Goal: Navigation & Orientation: Find specific page/section

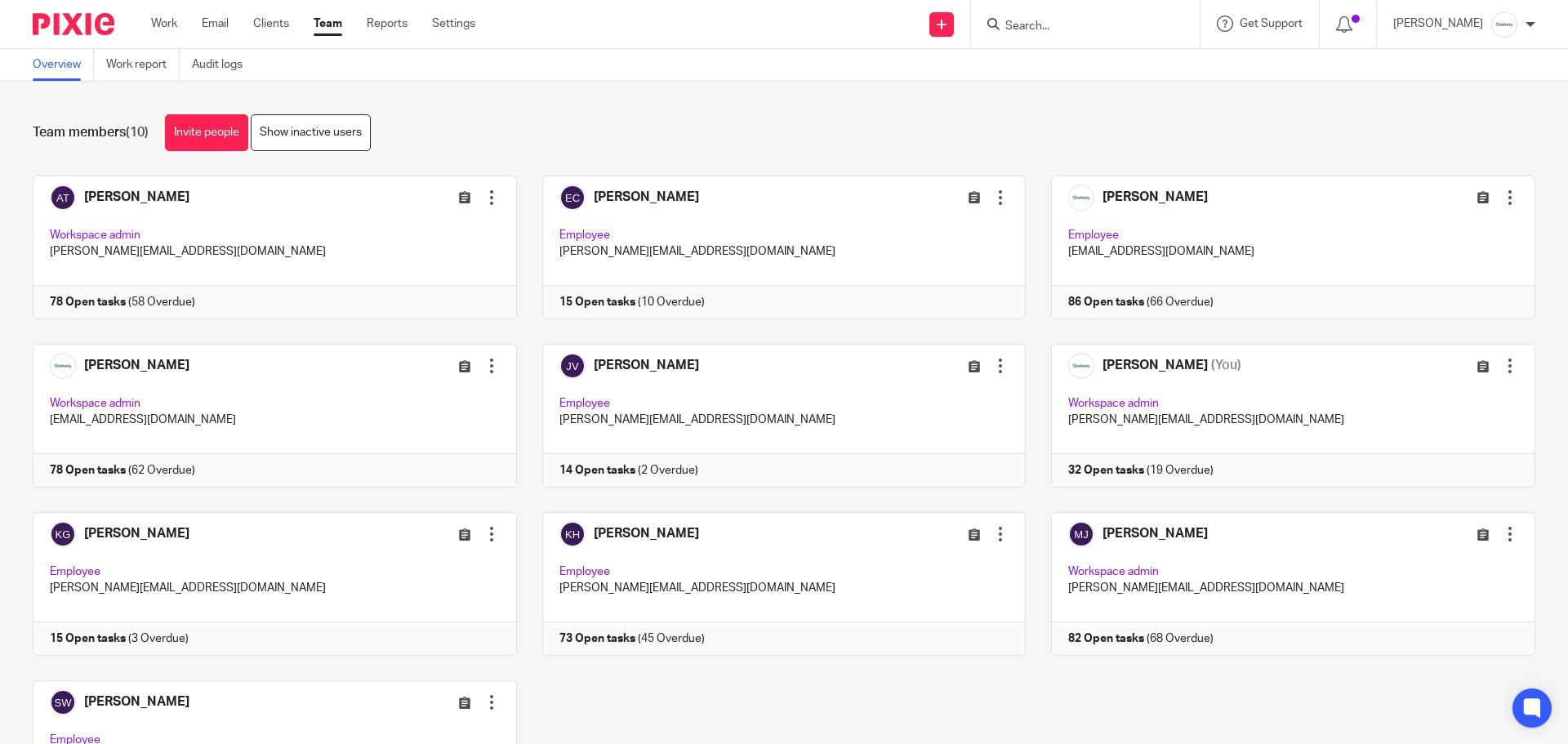
scroll to position [137, 0]
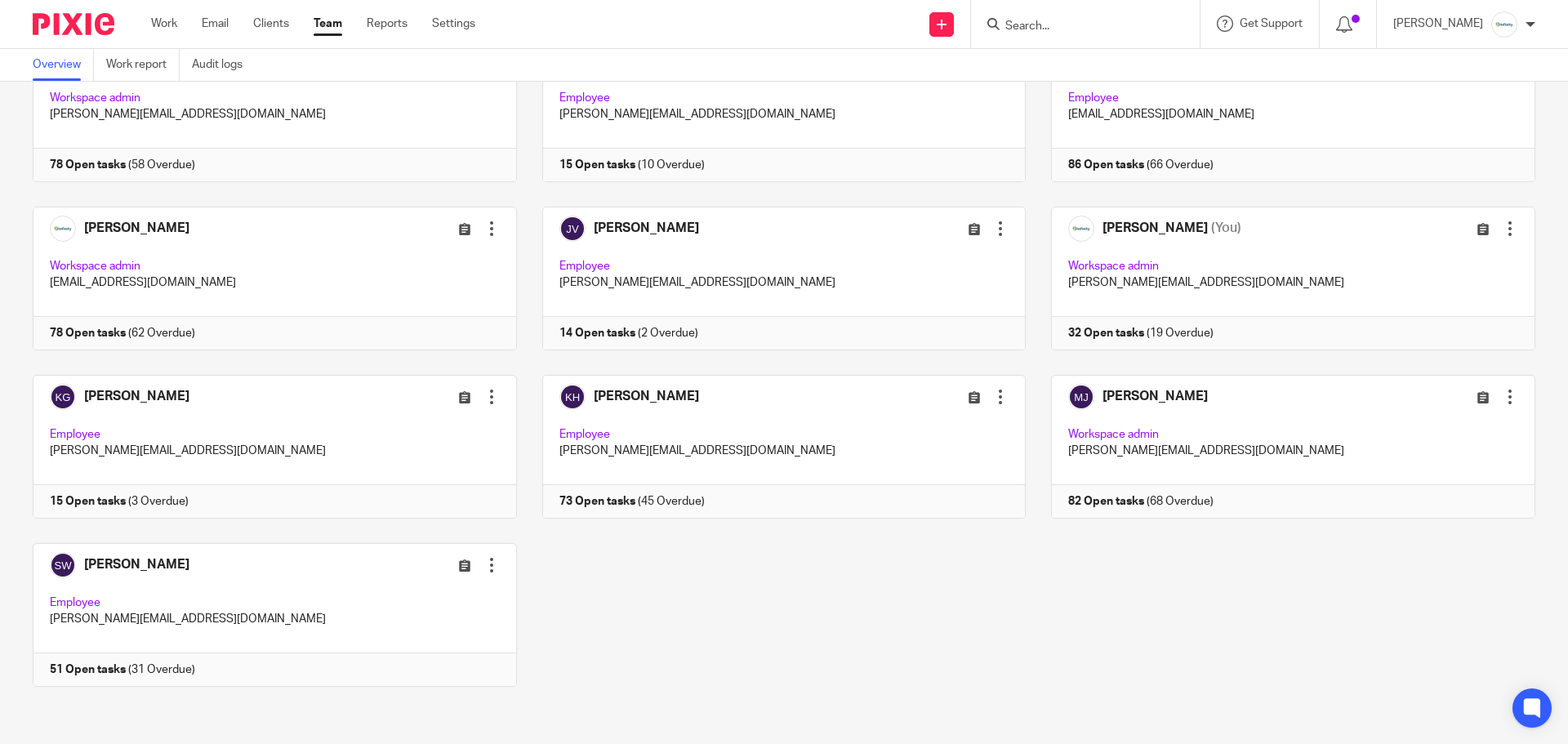
click at [1083, 32] on input "Search" at bounding box center [1076, 27] width 147 height 15
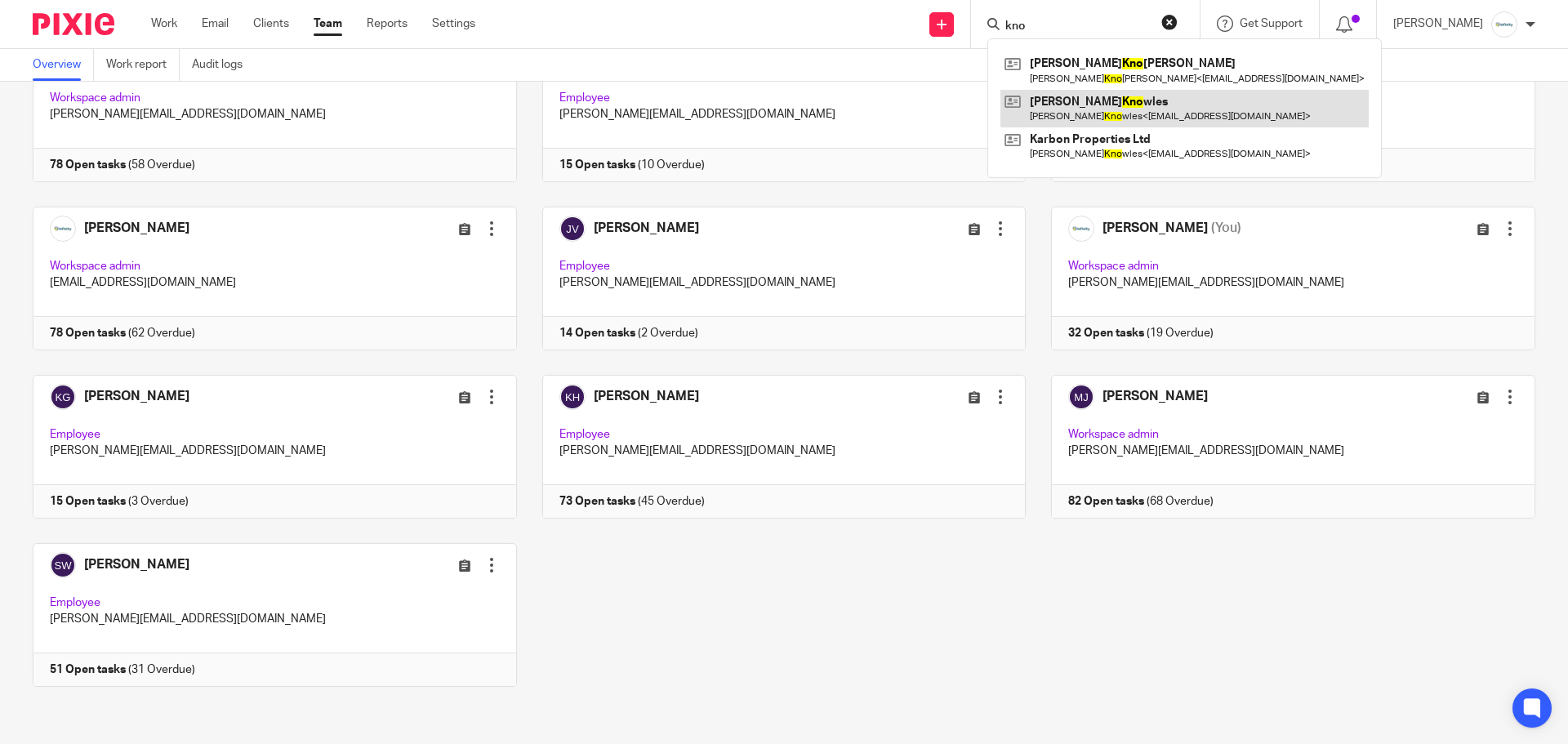
type input "kno"
click at [1126, 112] on link at bounding box center [1185, 108] width 369 height 37
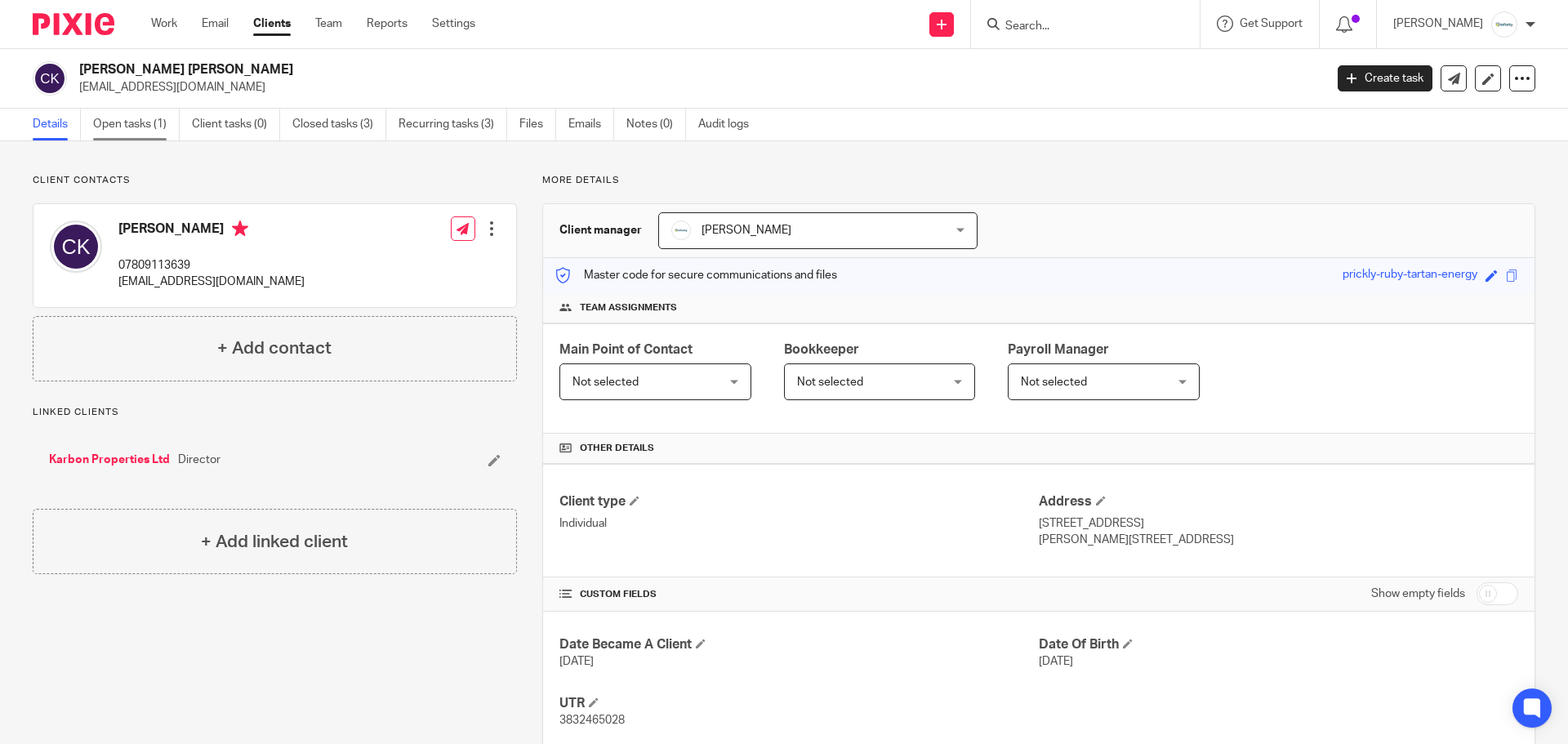
click at [123, 126] on link "Open tasks (1)" at bounding box center [136, 124] width 87 height 32
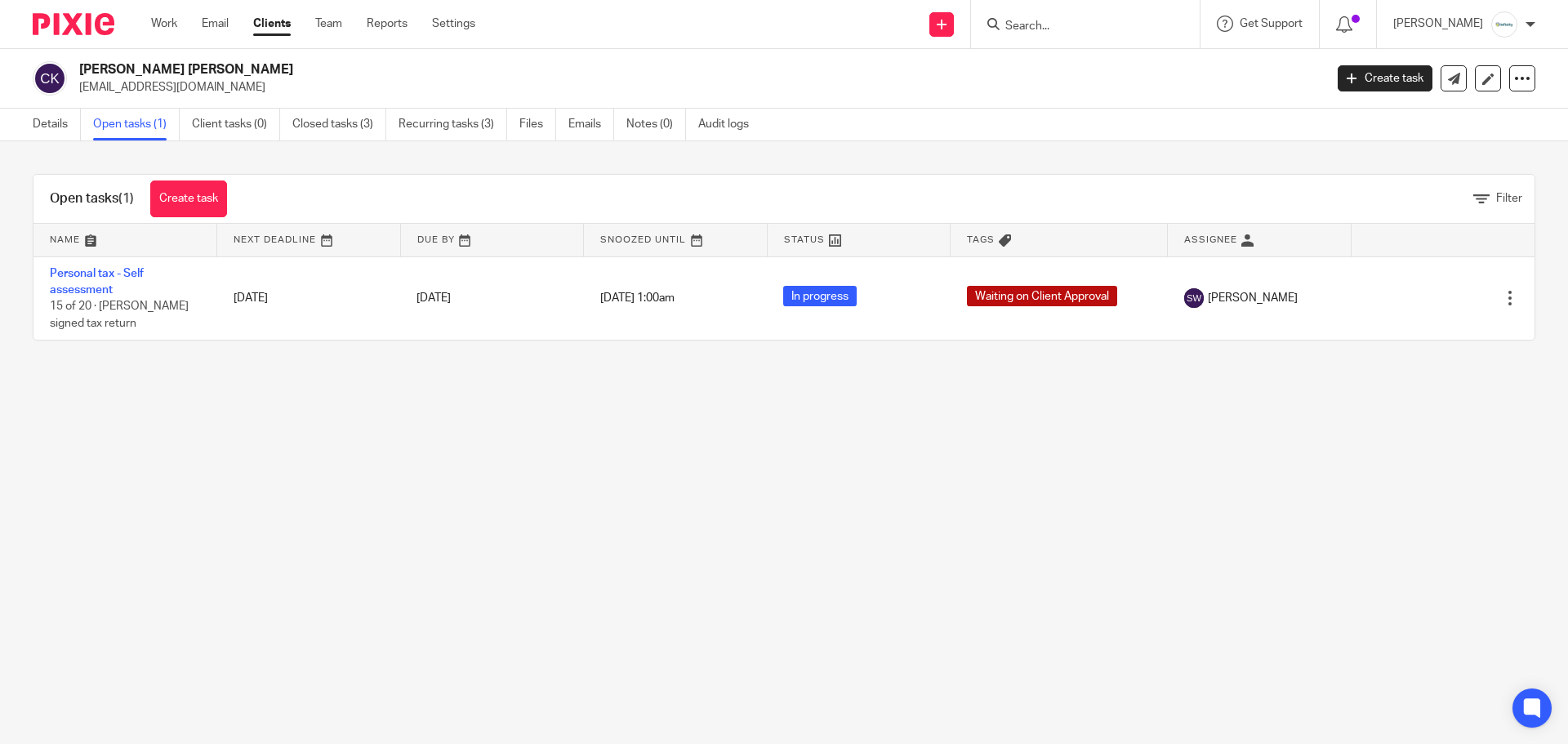
click at [1059, 20] on input "Search" at bounding box center [1076, 27] width 147 height 15
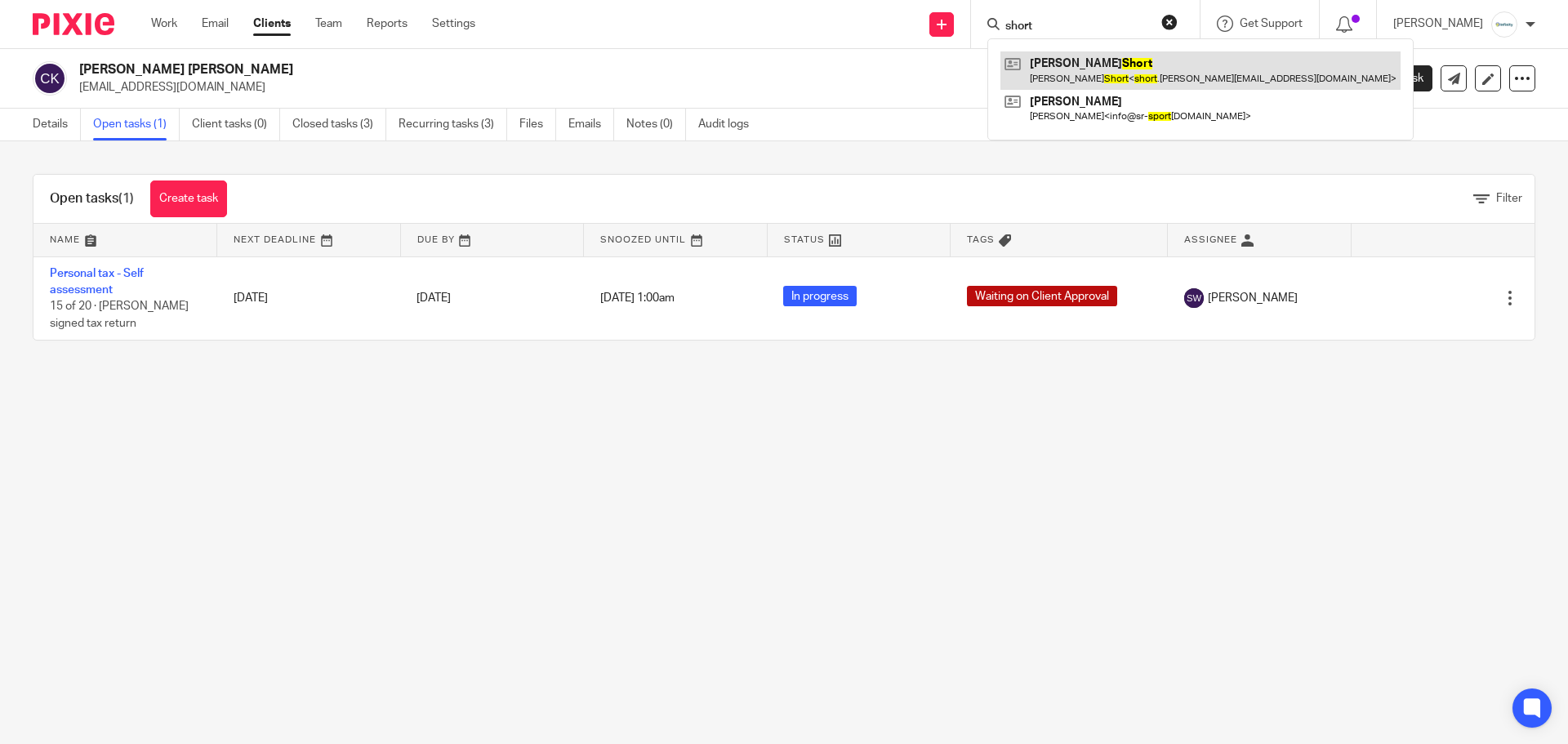
type input "short"
click at [1128, 74] on link at bounding box center [1200, 70] width 400 height 37
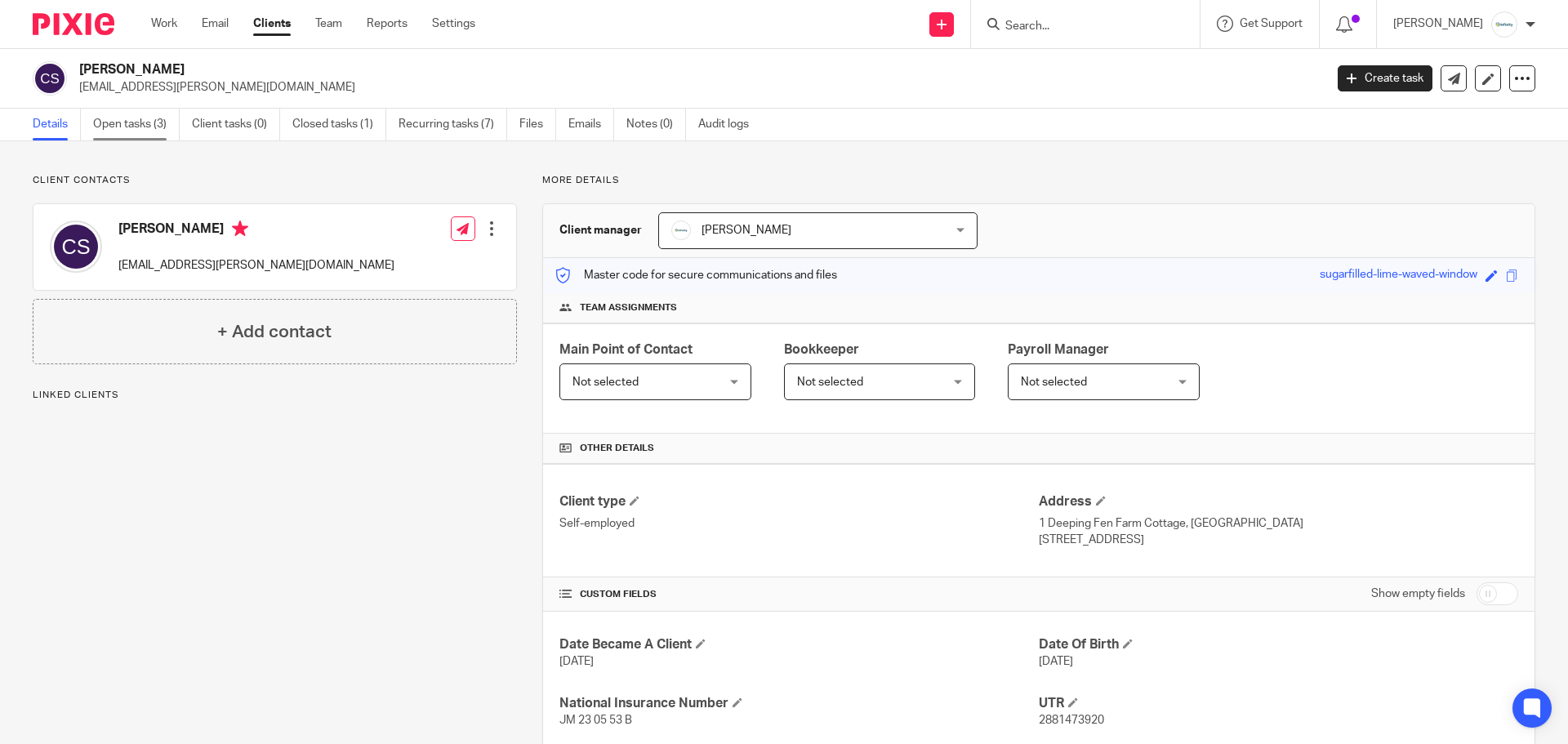
click at [129, 116] on link "Open tasks (3)" at bounding box center [136, 124] width 87 height 32
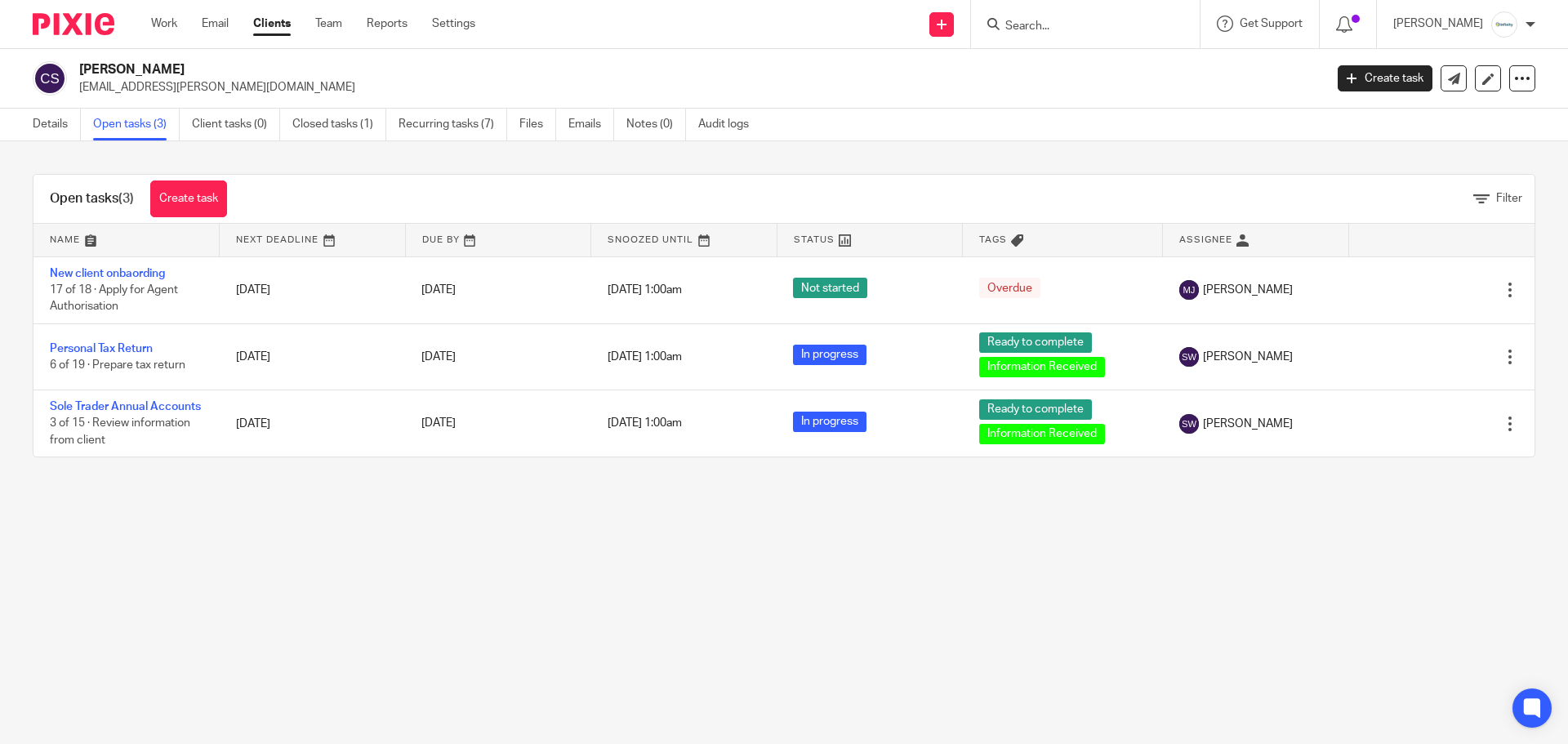
click at [1069, 25] on input "Search" at bounding box center [1076, 27] width 147 height 15
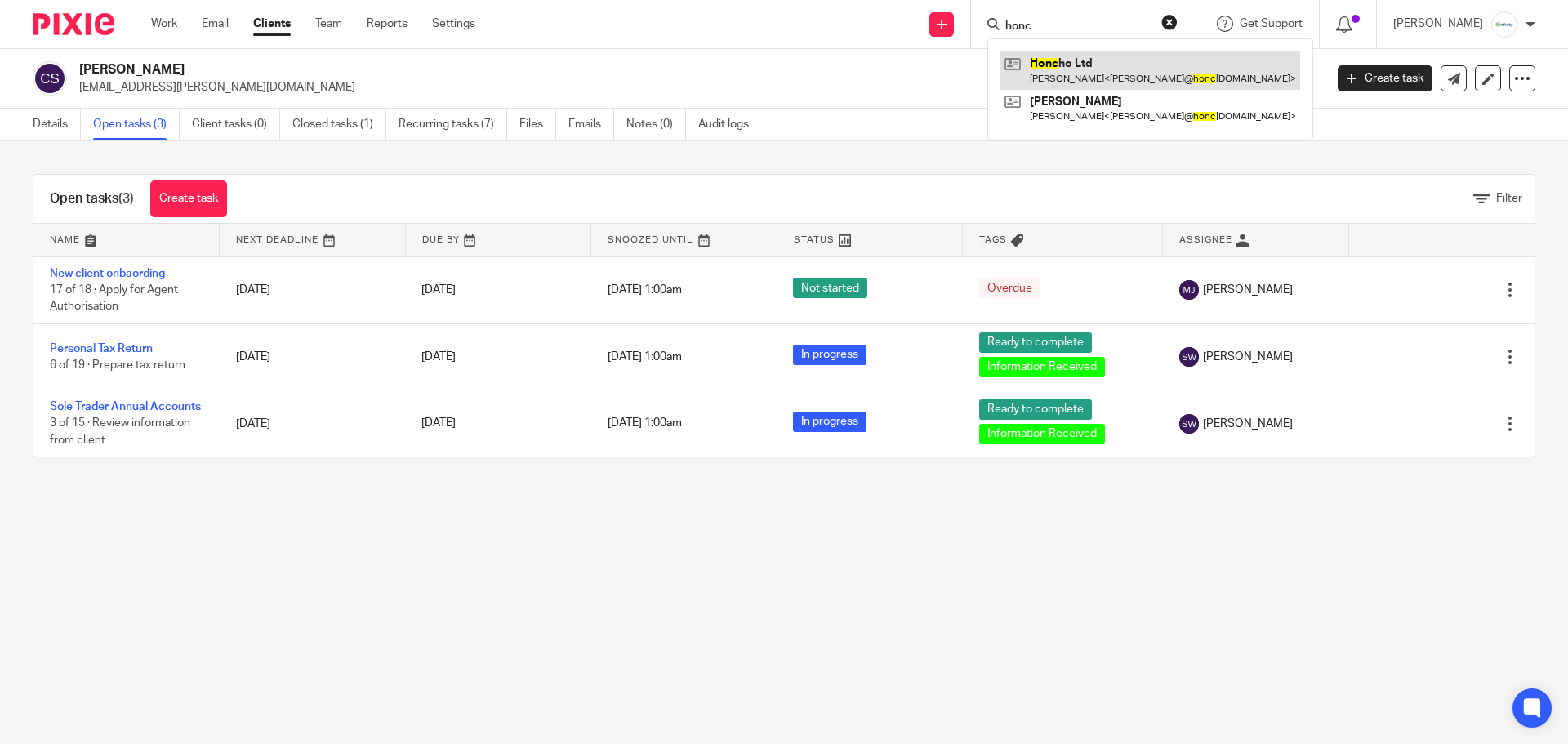
type input "honc"
click at [1092, 58] on link at bounding box center [1150, 70] width 300 height 37
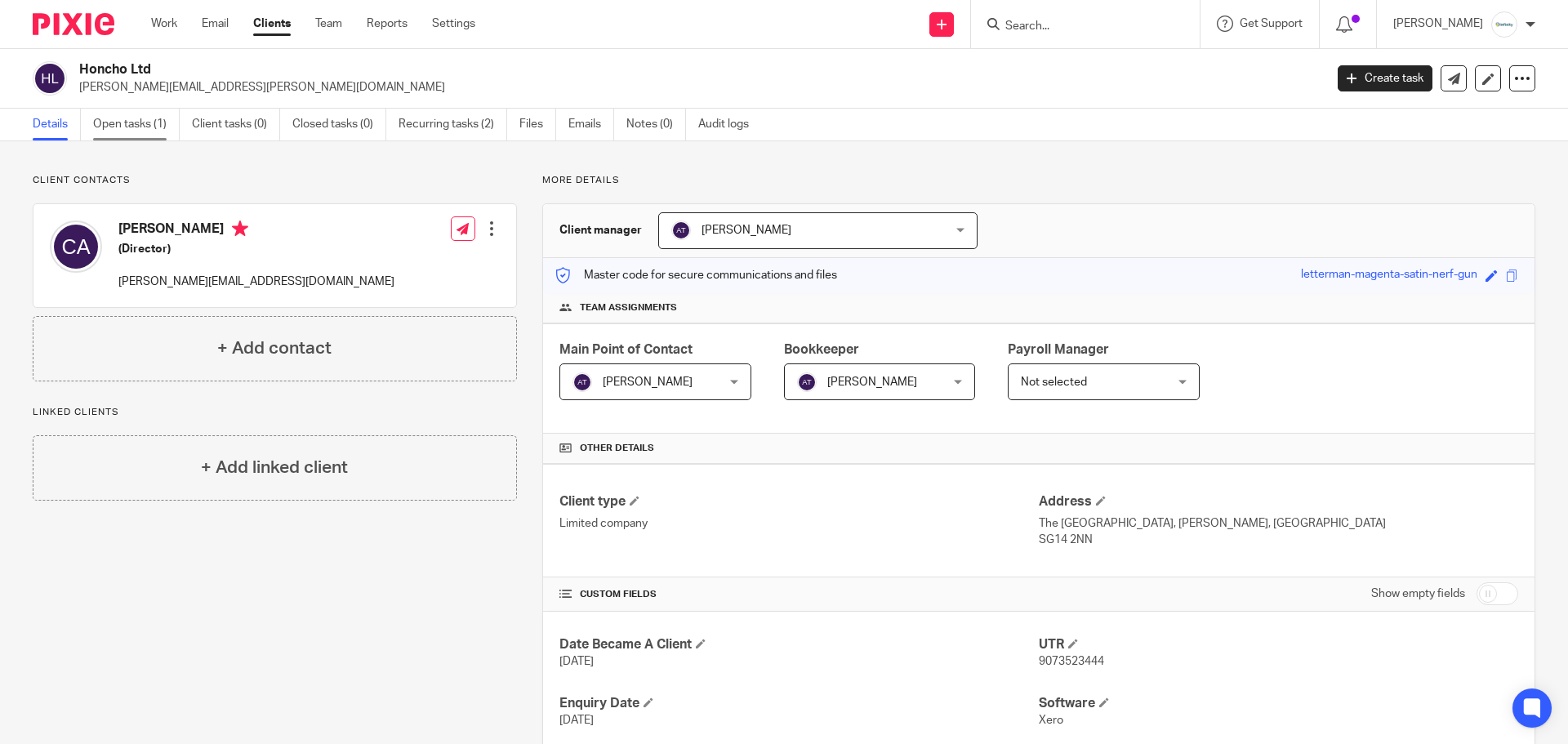
click at [131, 126] on link "Open tasks (1)" at bounding box center [136, 124] width 87 height 32
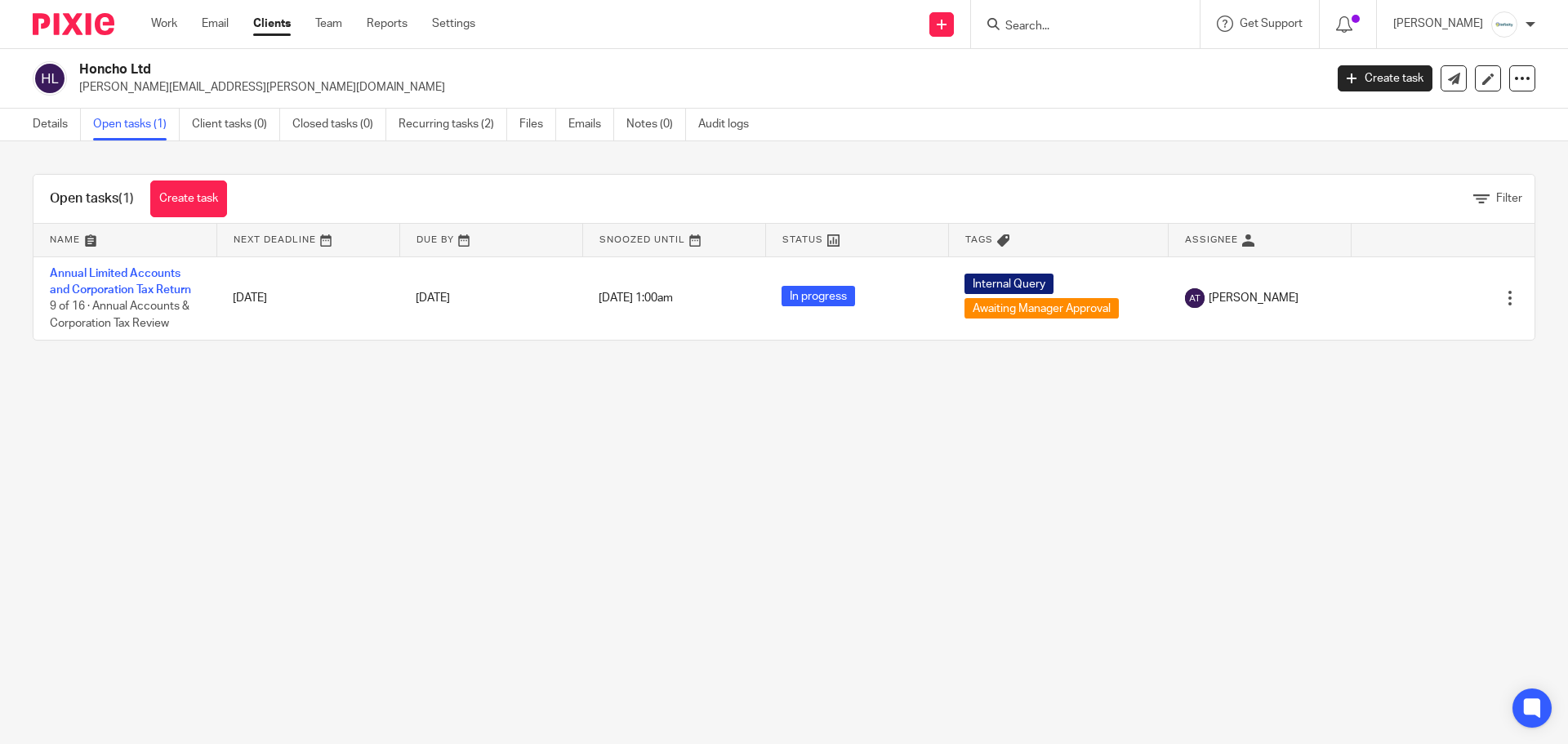
click at [1048, 28] on input "Search" at bounding box center [1076, 27] width 147 height 15
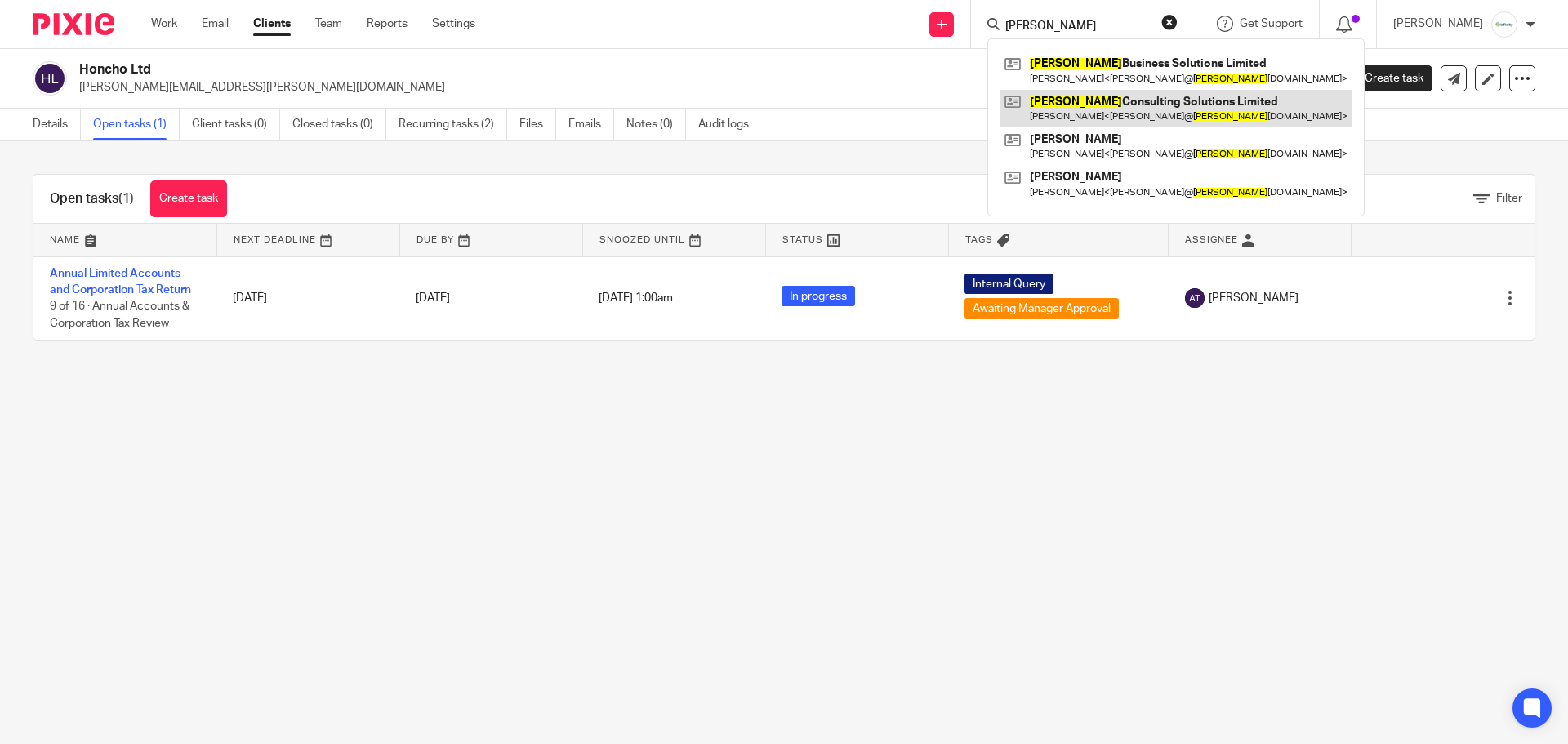
type input "ivo"
click at [1155, 99] on link at bounding box center [1176, 108] width 351 height 37
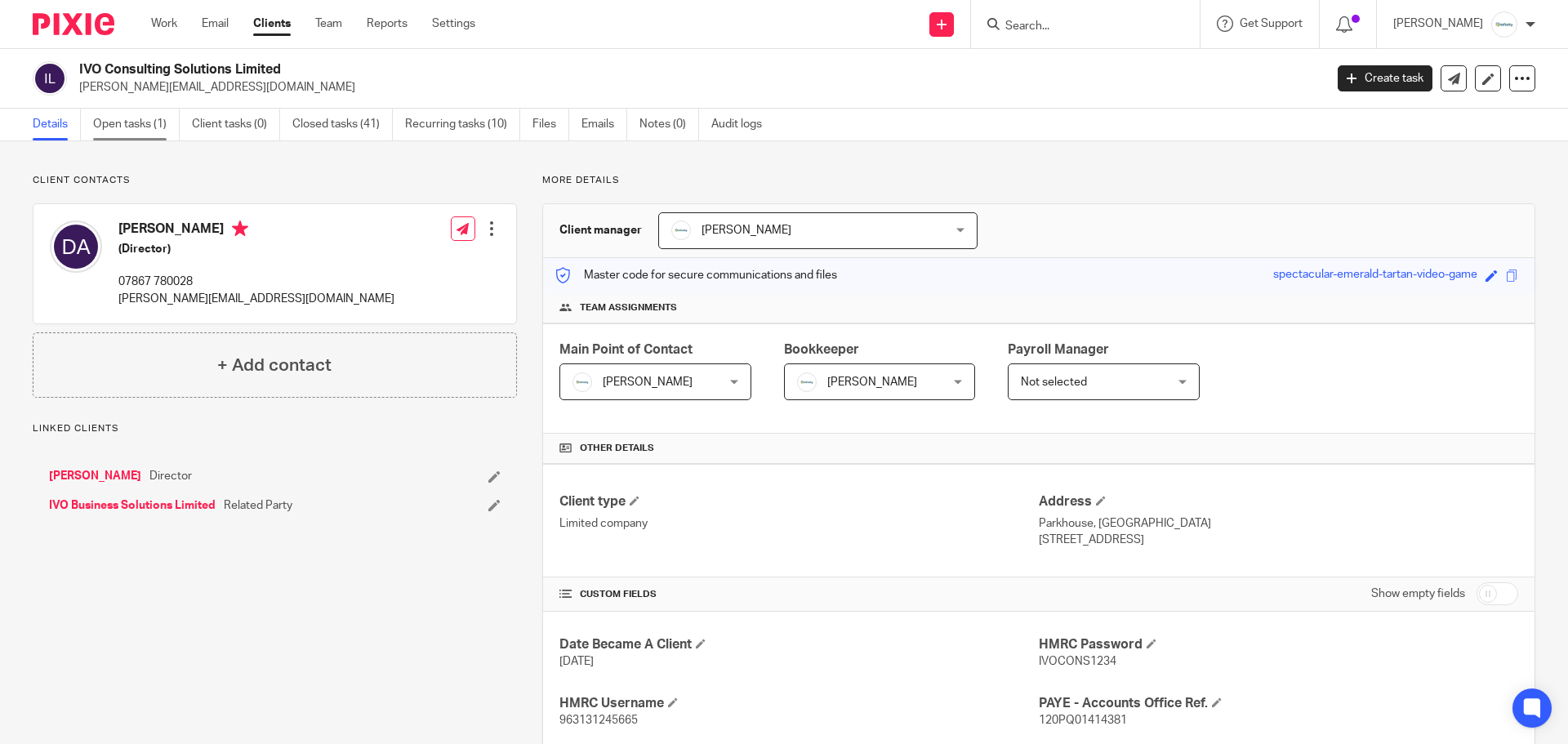
click at [146, 121] on link "Open tasks (1)" at bounding box center [136, 124] width 87 height 32
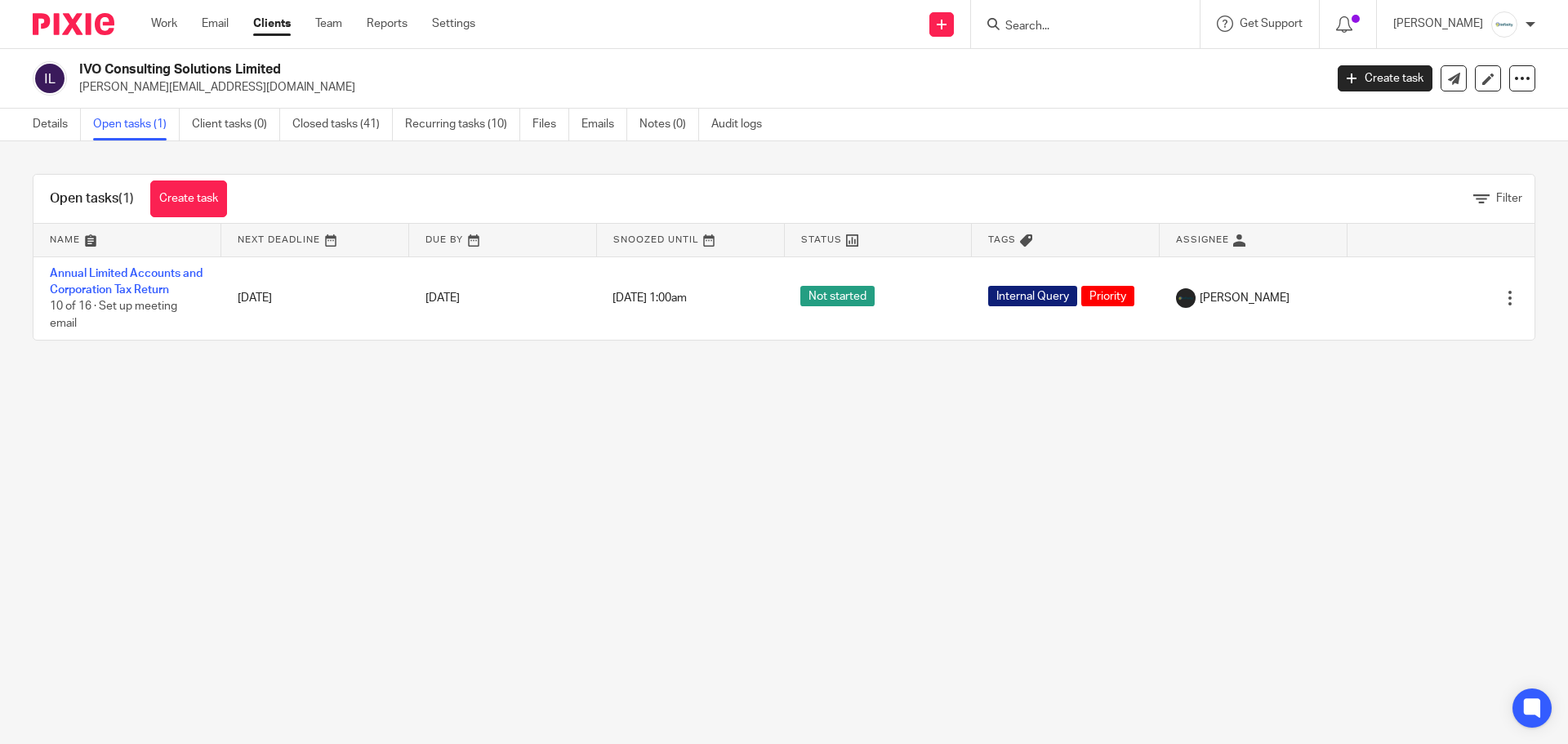
click at [1061, 35] on div at bounding box center [1085, 24] width 229 height 48
click at [1062, 30] on input "Search" at bounding box center [1076, 27] width 147 height 15
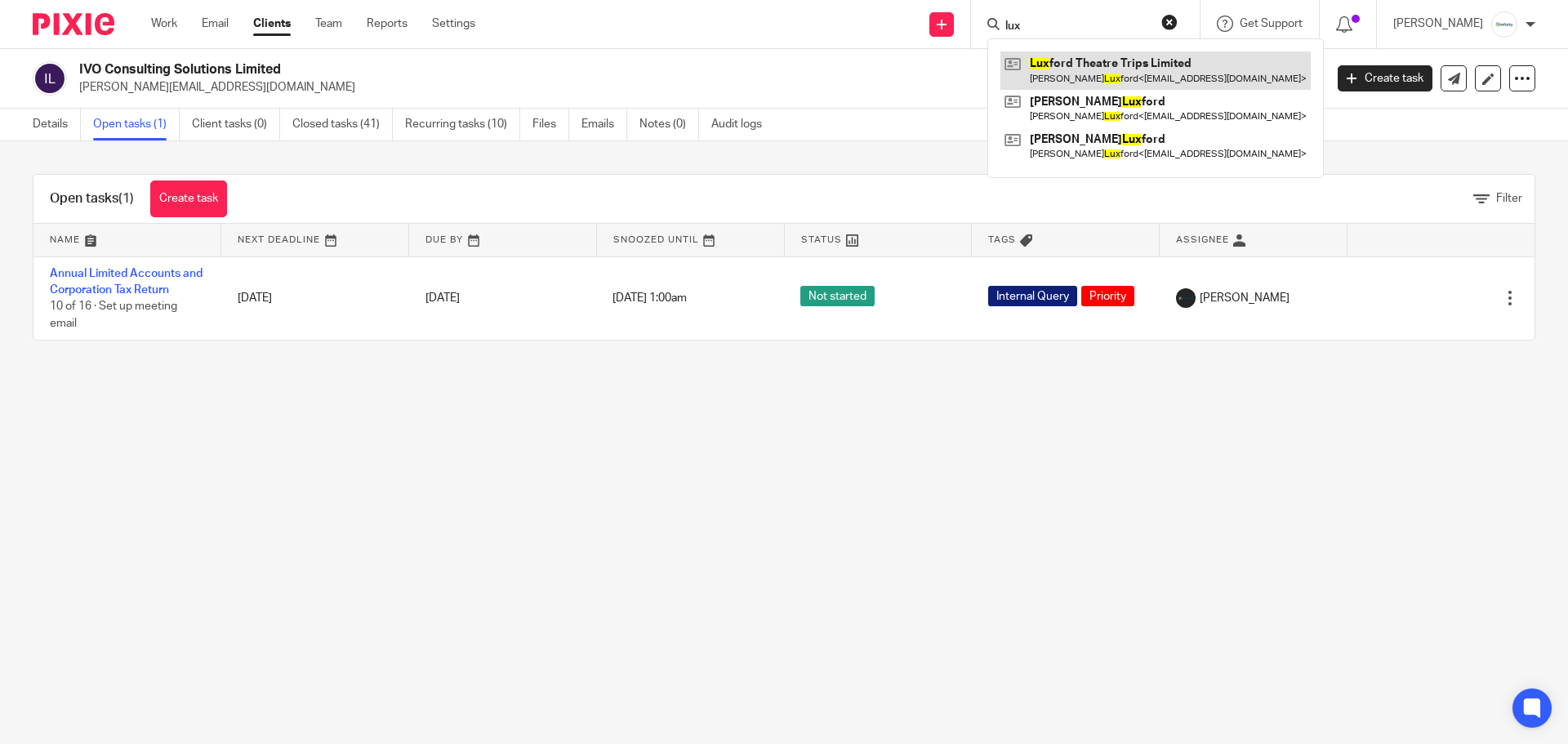
type input "lux"
click at [1093, 63] on link at bounding box center [1155, 70] width 310 height 37
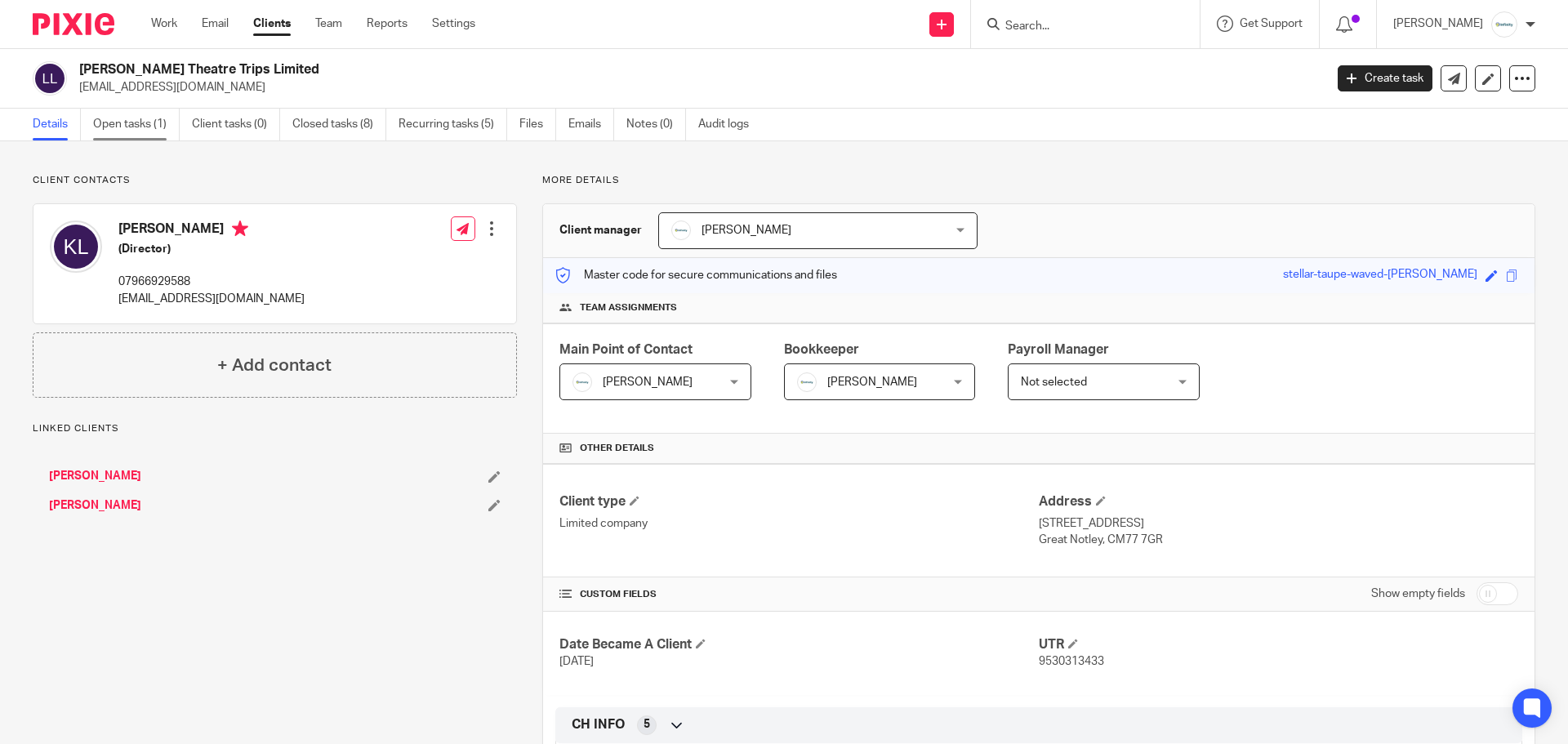
click at [150, 128] on link "Open tasks (1)" at bounding box center [136, 124] width 87 height 32
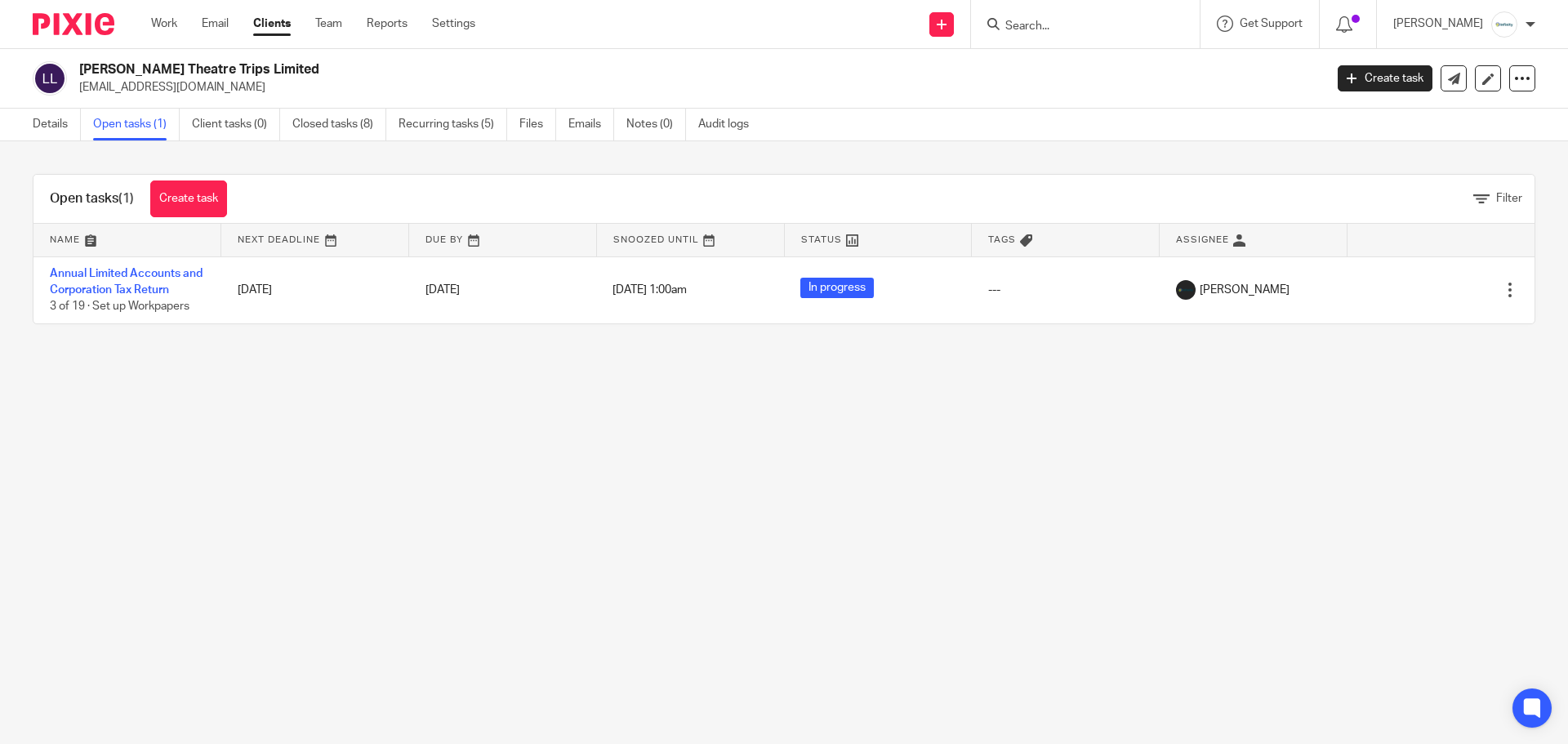
click at [1067, 22] on input "Search" at bounding box center [1076, 27] width 147 height 15
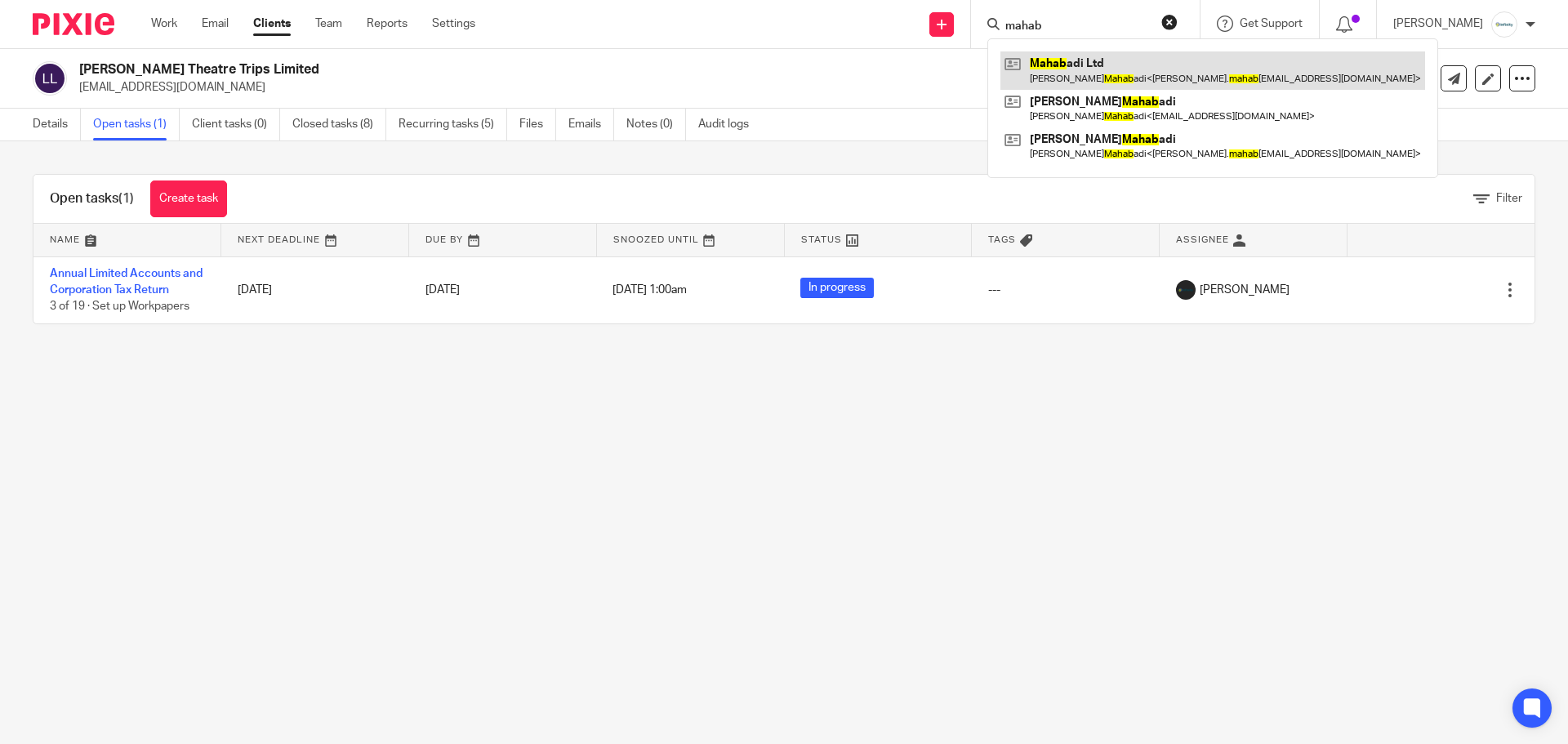
type input "mahab"
click at [1128, 72] on link at bounding box center [1212, 70] width 425 height 37
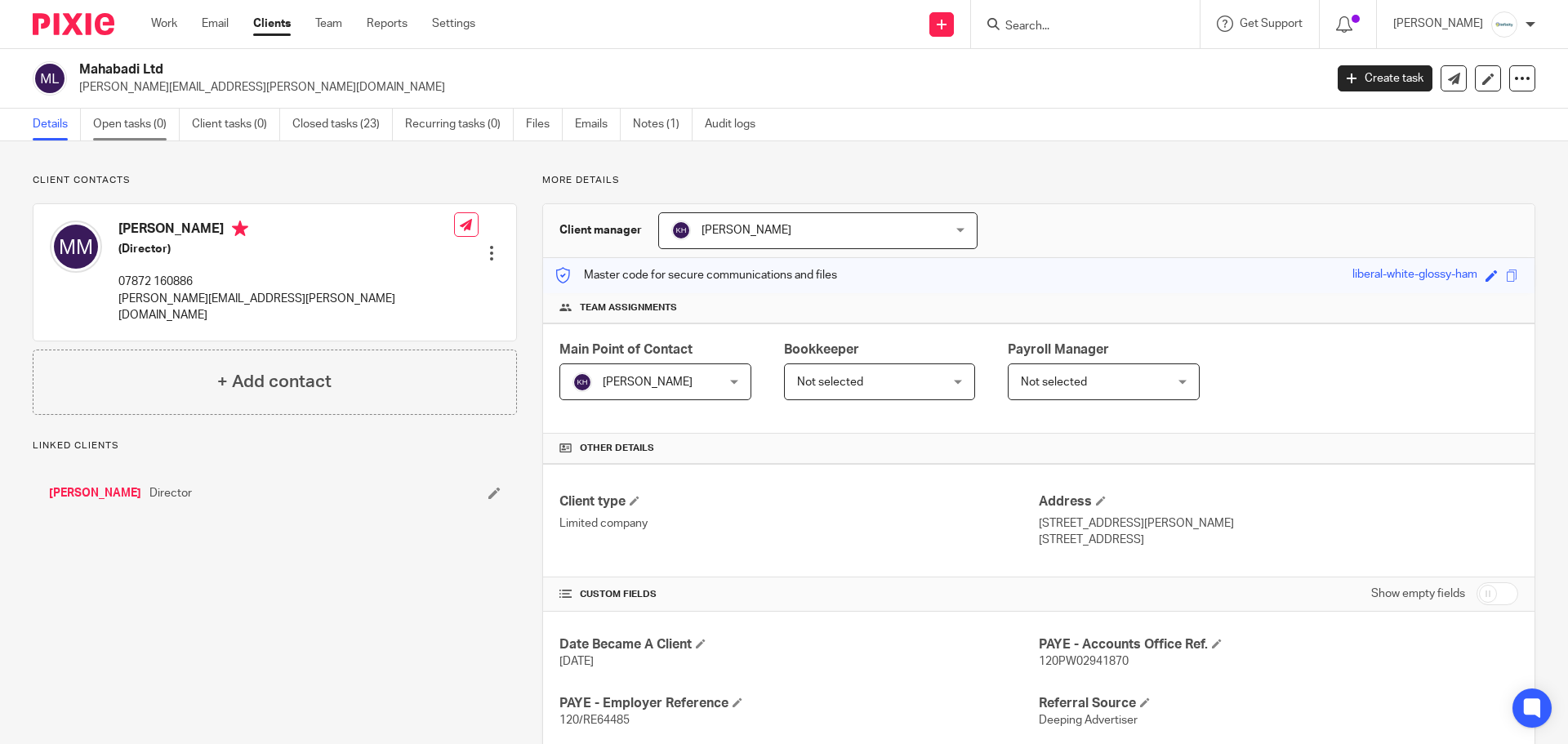
click at [137, 112] on link "Open tasks (0)" at bounding box center [136, 124] width 87 height 32
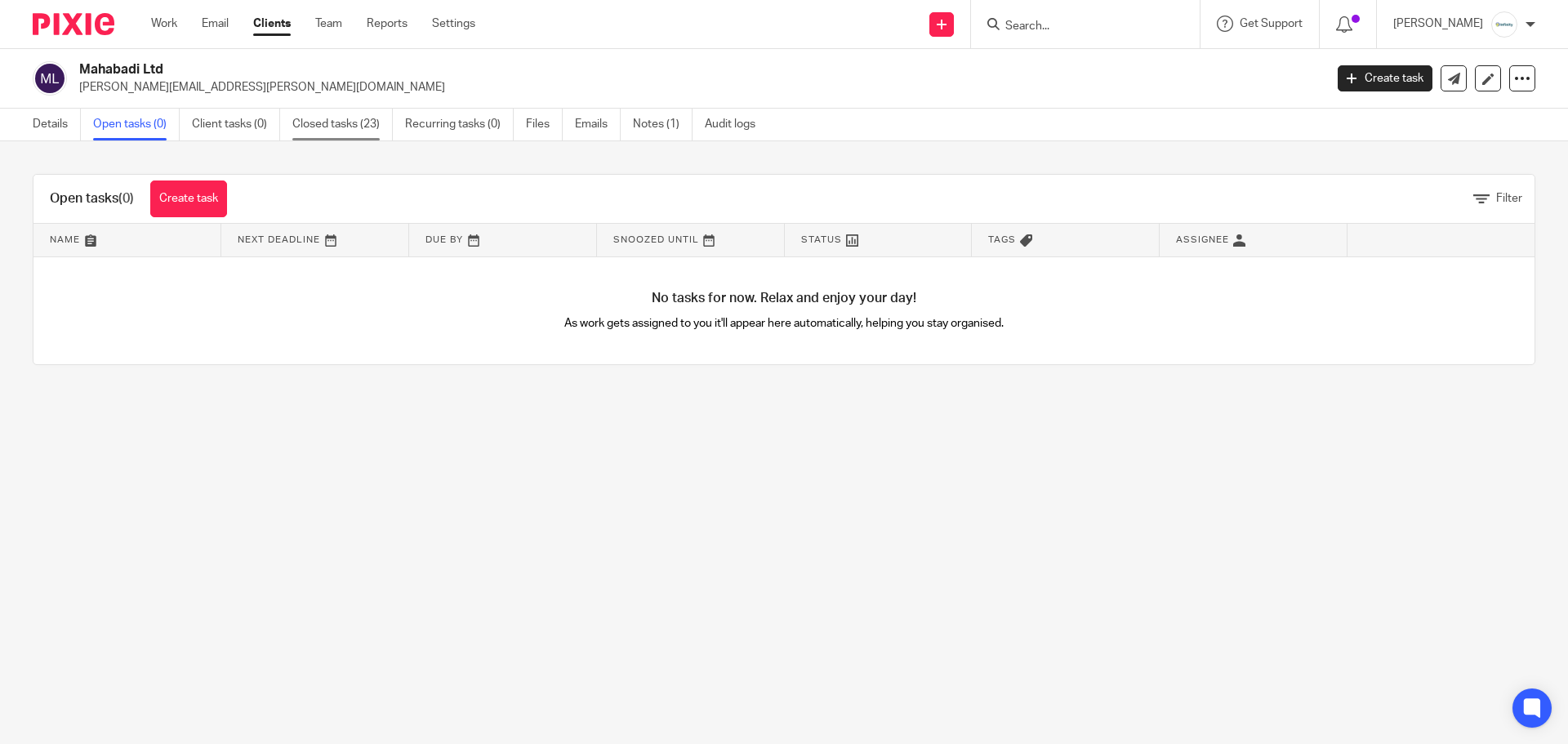
click at [323, 121] on link "Closed tasks (23)" at bounding box center [343, 124] width 101 height 32
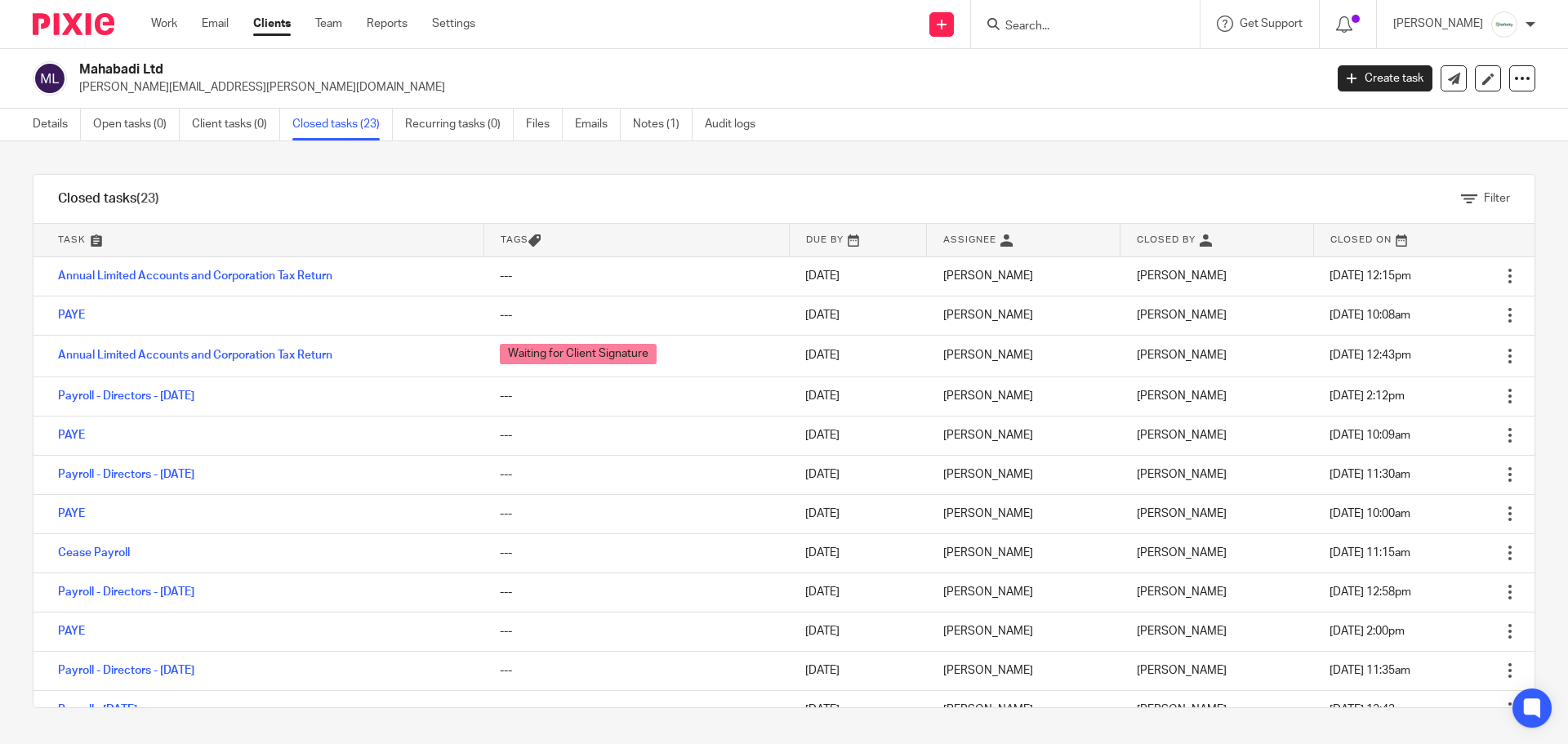
click at [1116, 31] on input "Search" at bounding box center [1076, 27] width 147 height 15
type input "park woo"
click at [1137, 79] on link at bounding box center [1138, 70] width 276 height 37
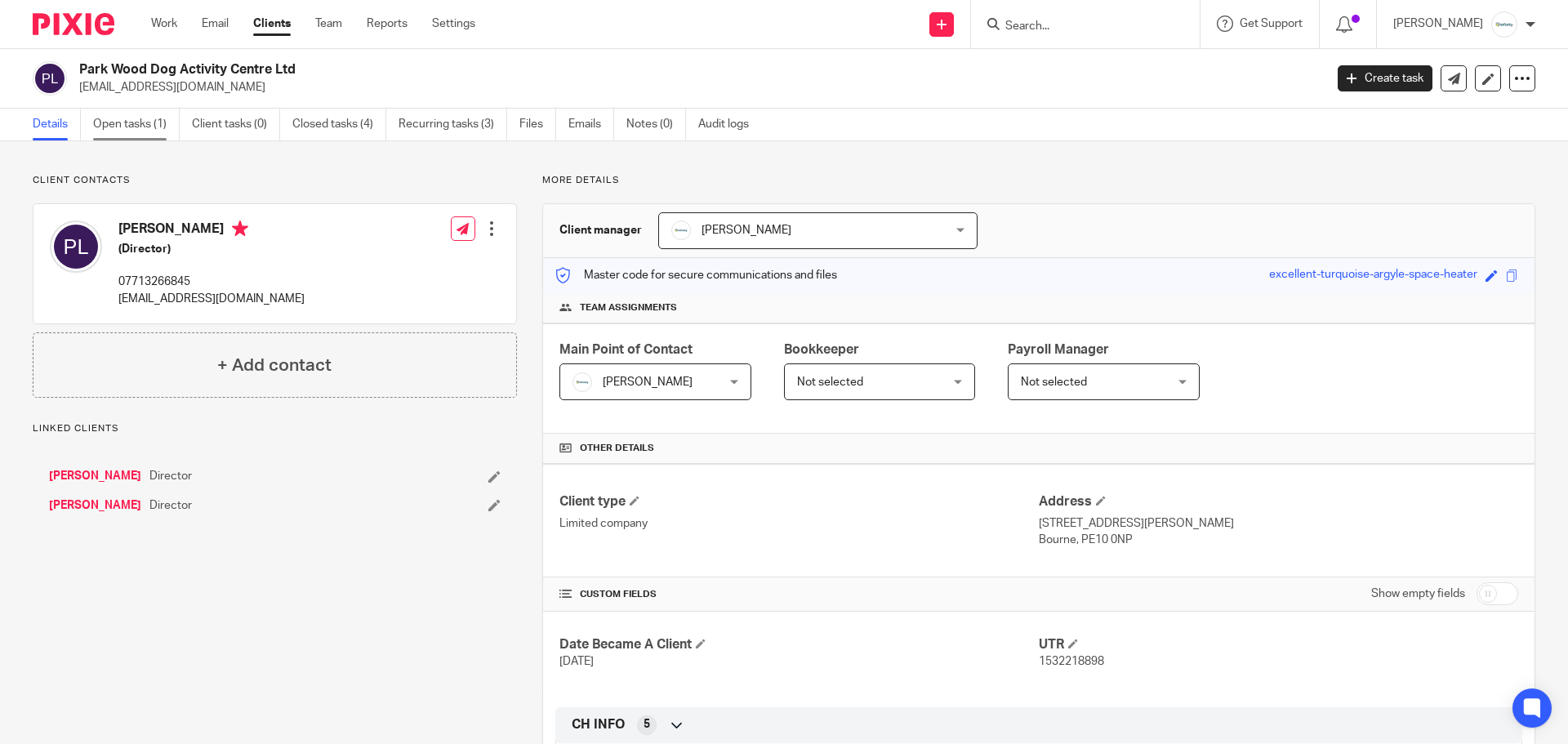
click at [162, 126] on link "Open tasks (1)" at bounding box center [136, 124] width 87 height 32
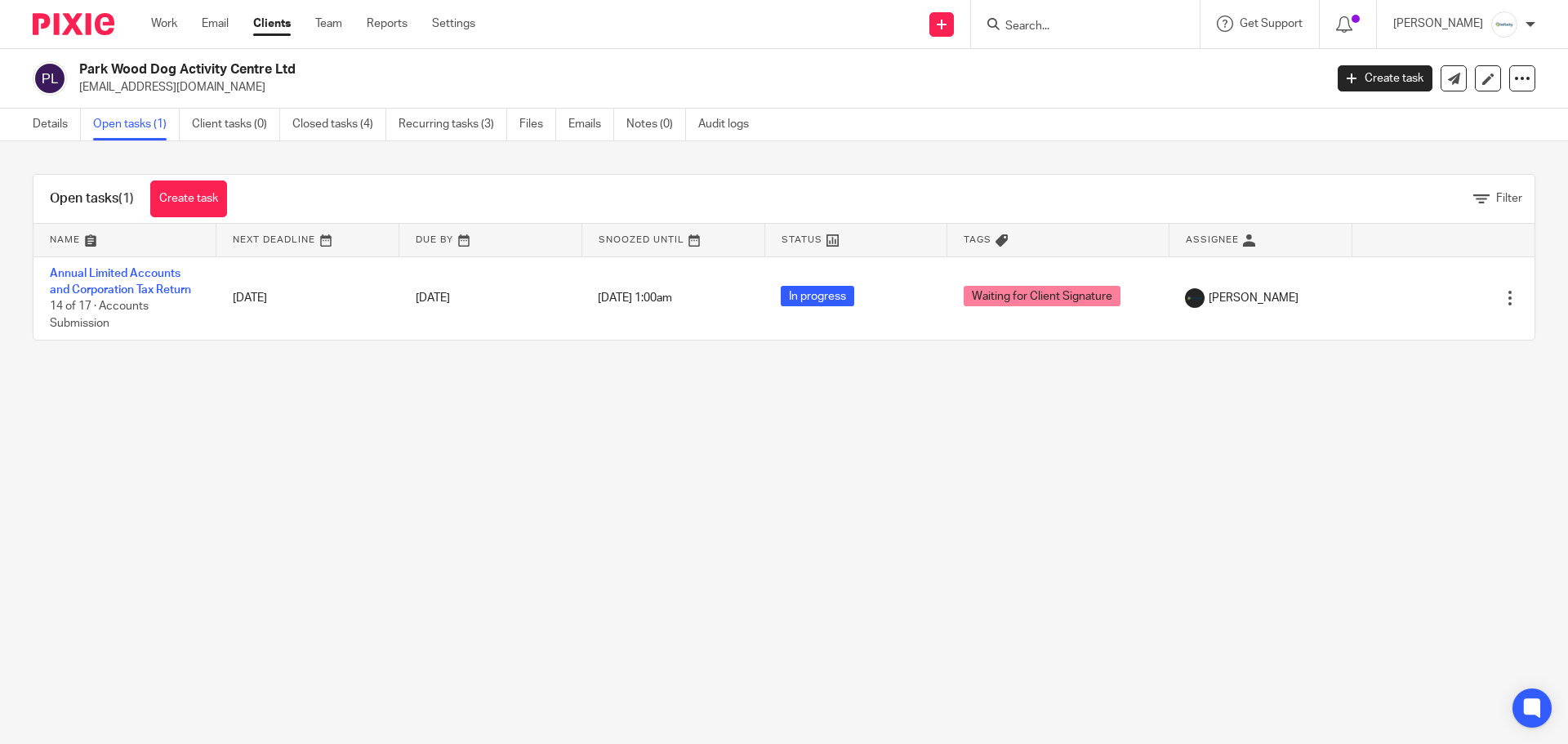
click at [1074, 29] on input "Search" at bounding box center [1076, 27] width 147 height 15
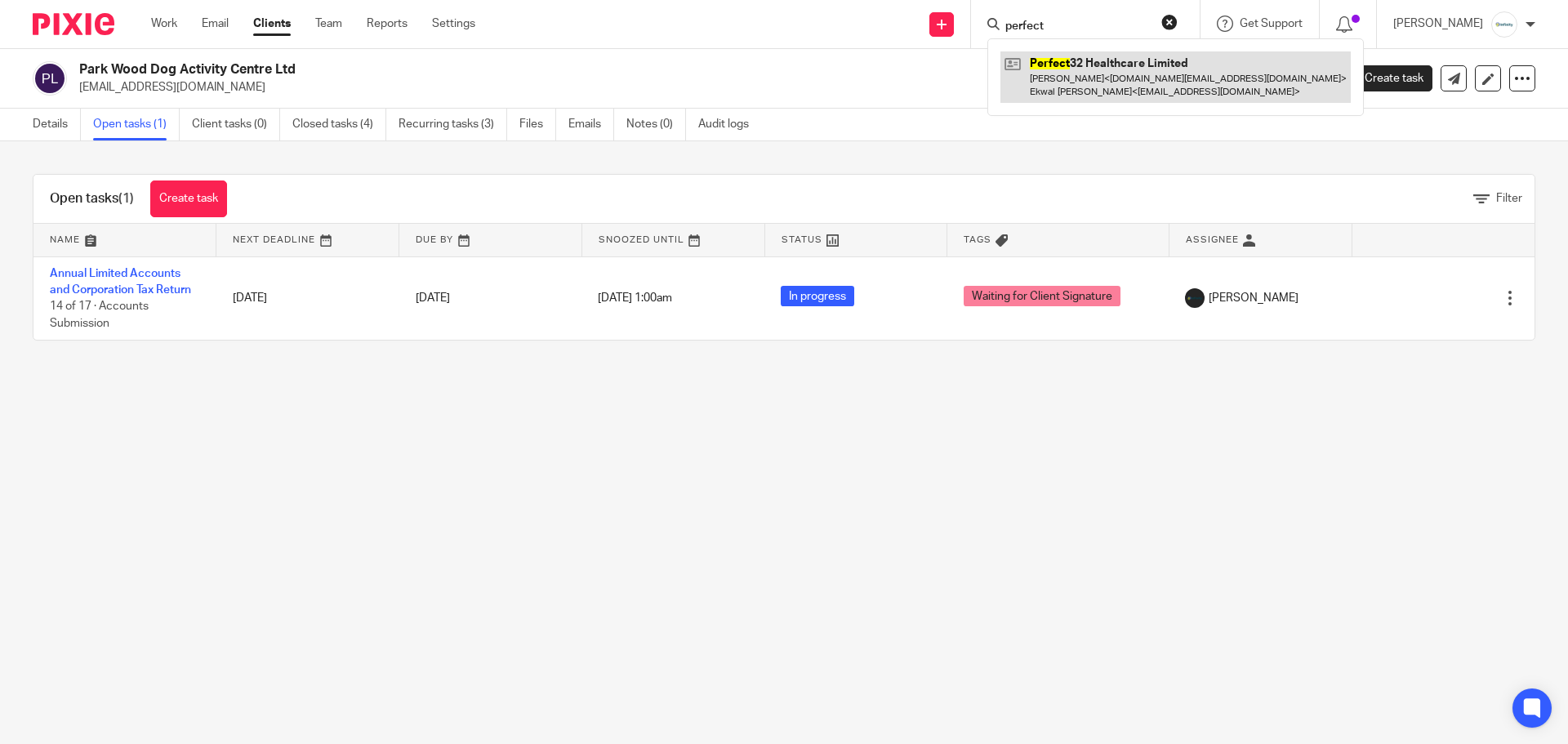
type input "perfect"
click at [1100, 66] on link at bounding box center [1175, 76] width 350 height 50
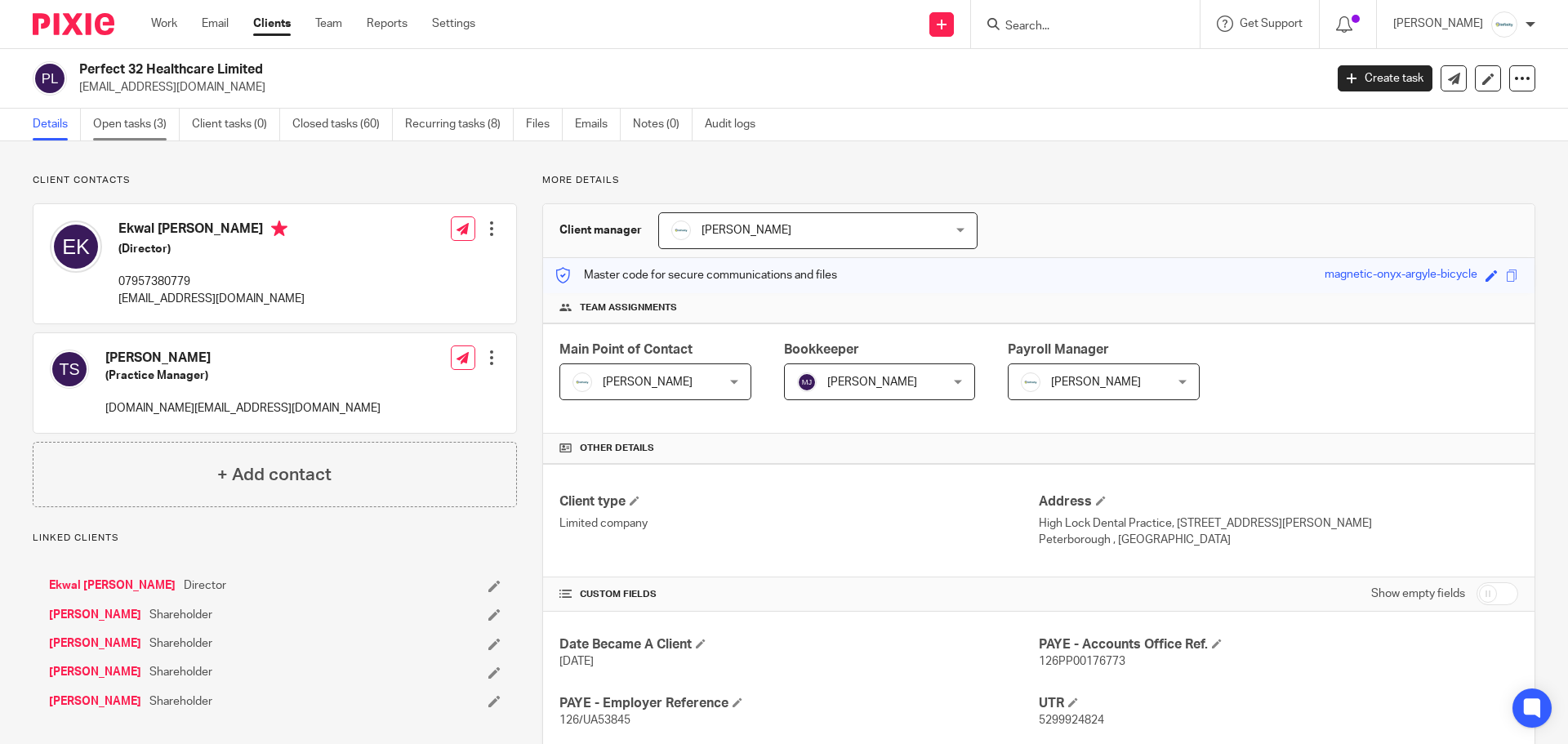
click at [165, 115] on link "Open tasks (3)" at bounding box center [136, 124] width 87 height 32
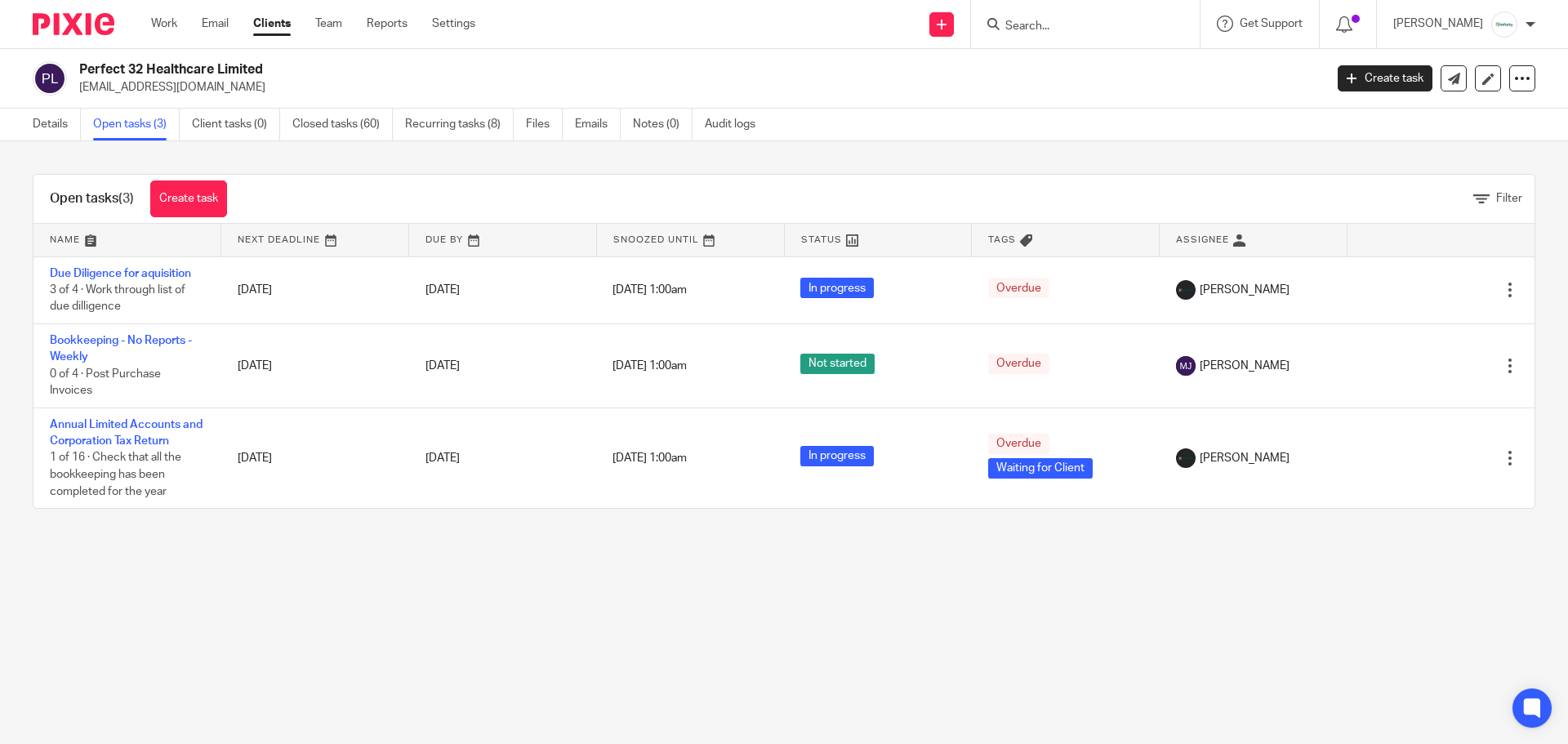
click at [1090, 29] on input "Search" at bounding box center [1076, 27] width 147 height 15
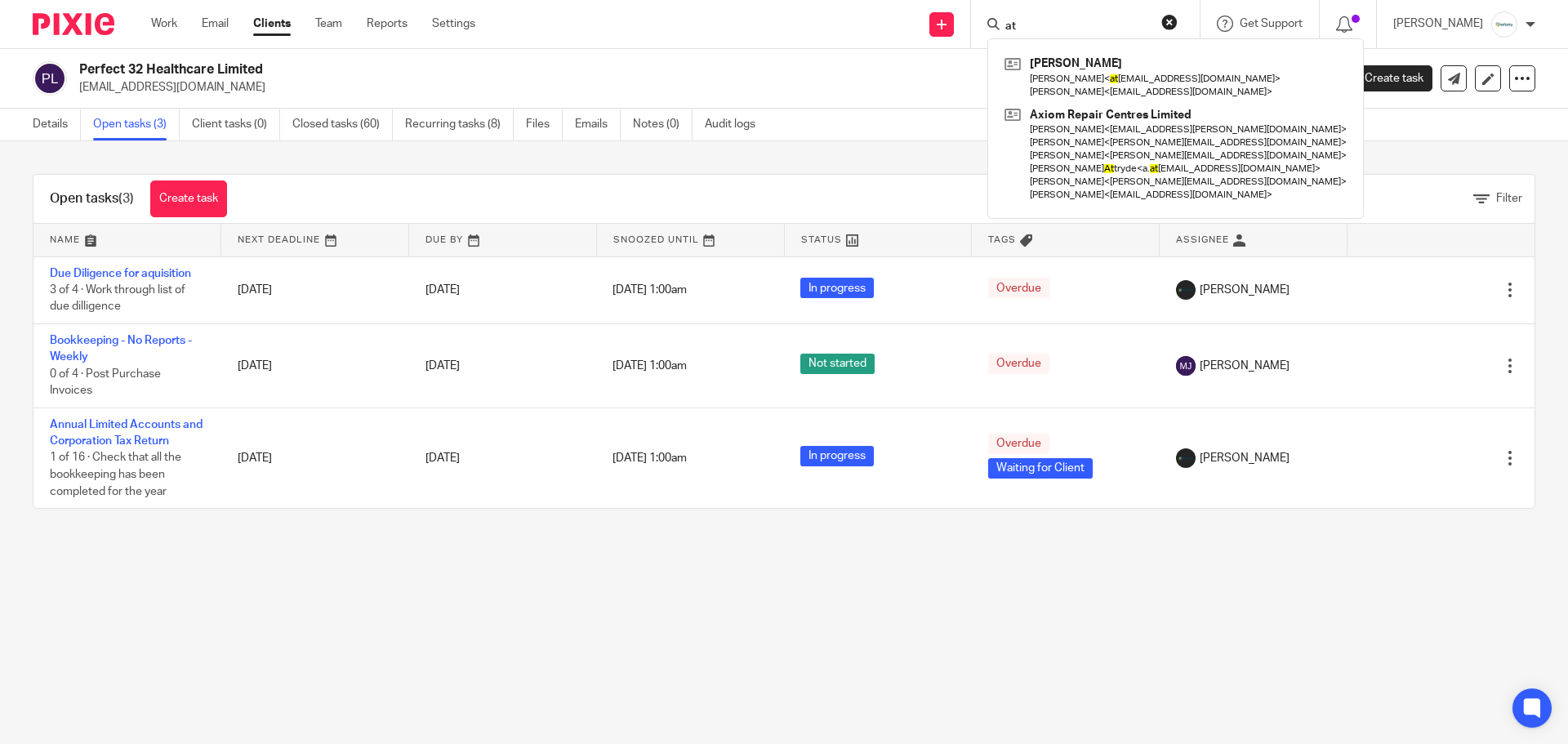
type input "a"
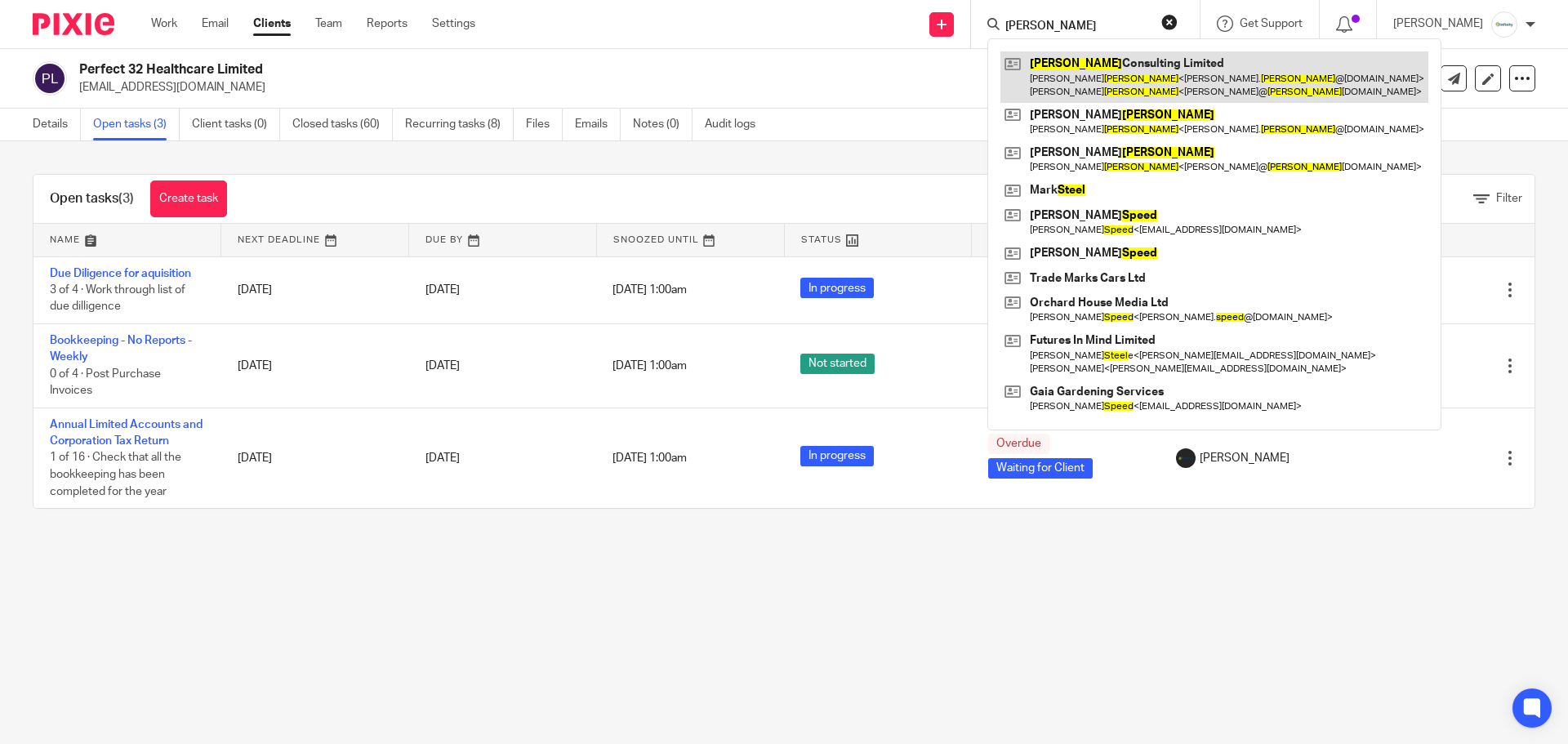
type input "[PERSON_NAME]"
click at [1106, 53] on link at bounding box center [1214, 76] width 428 height 50
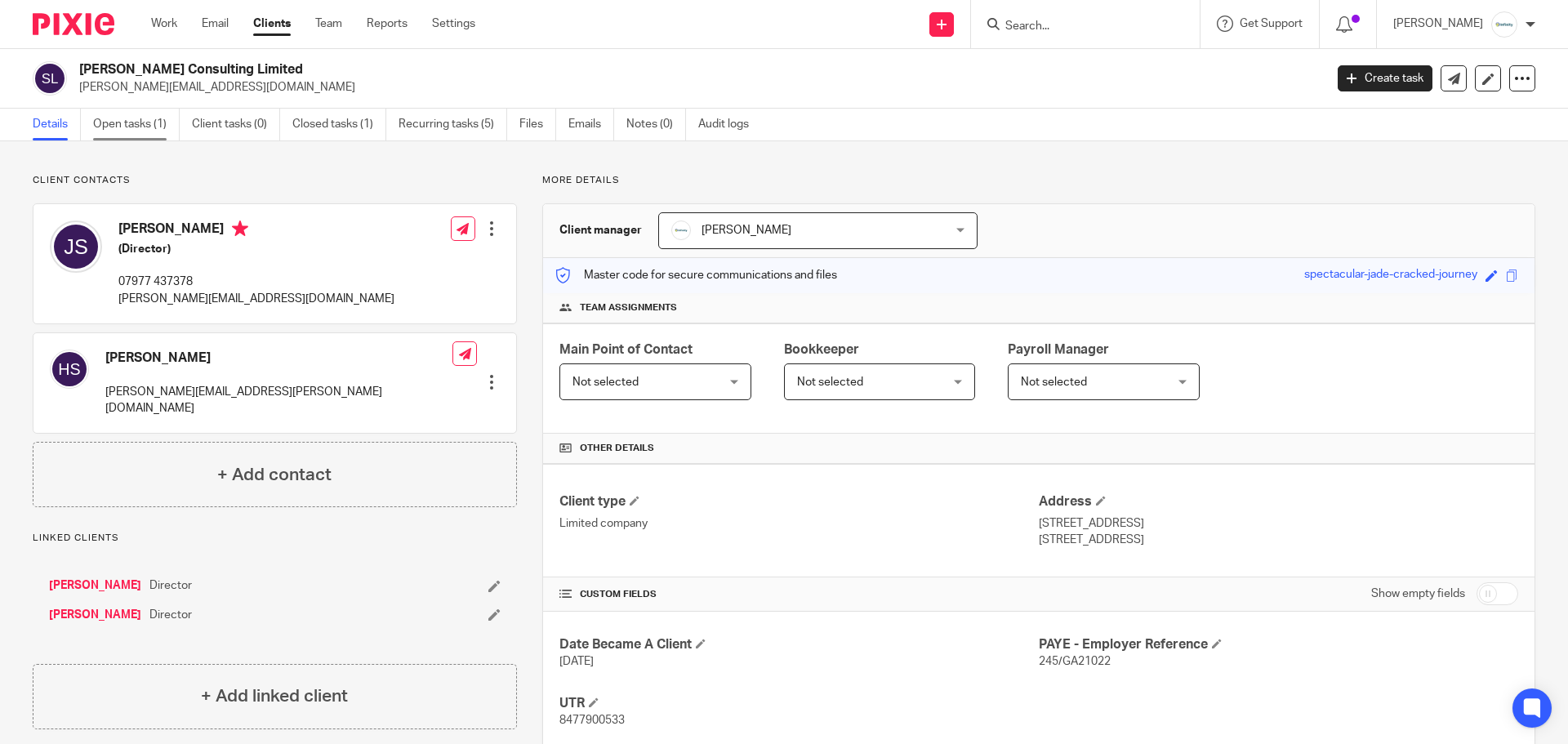
click at [139, 132] on link "Open tasks (1)" at bounding box center [136, 124] width 87 height 32
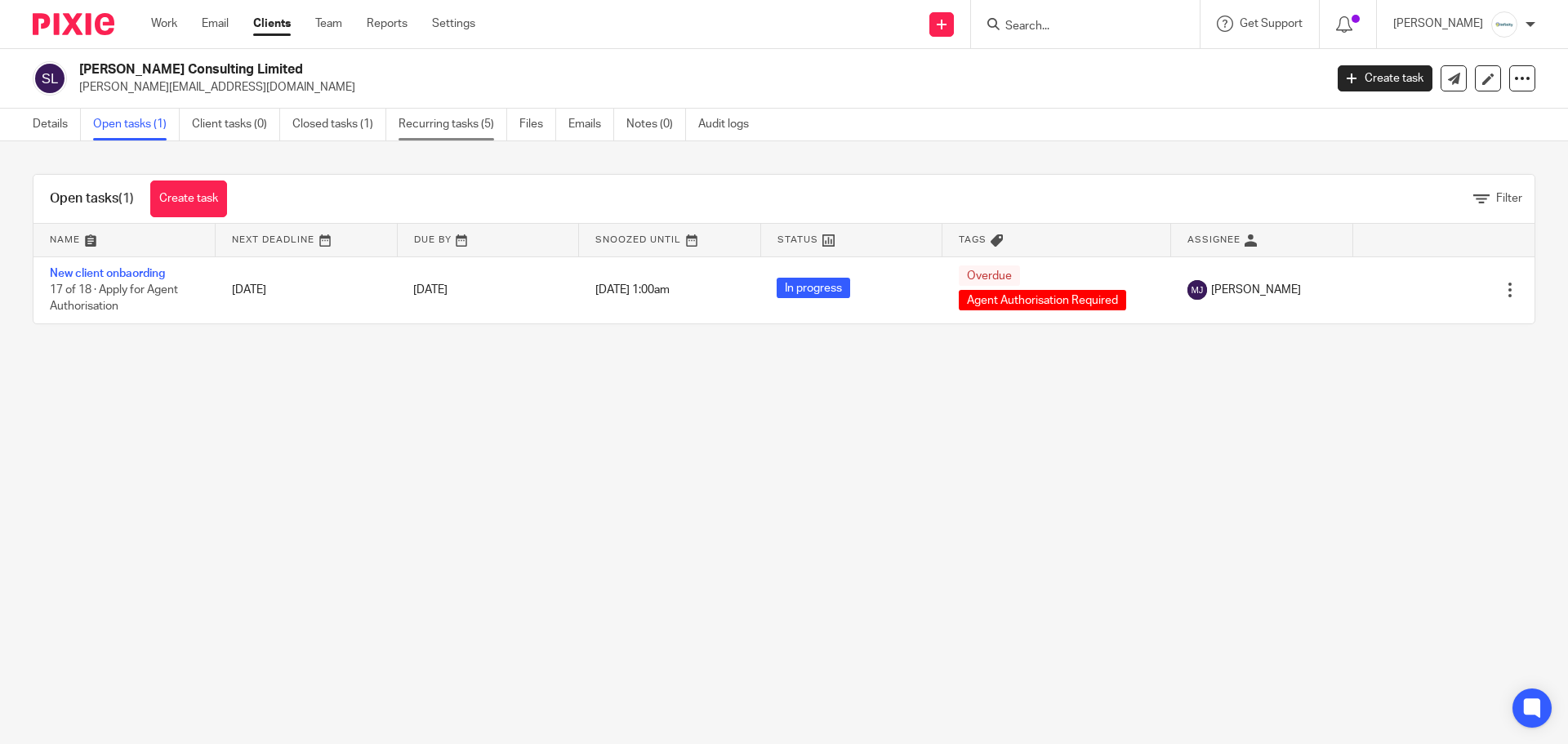
click at [447, 126] on link "Recurring tasks (5)" at bounding box center [452, 124] width 108 height 32
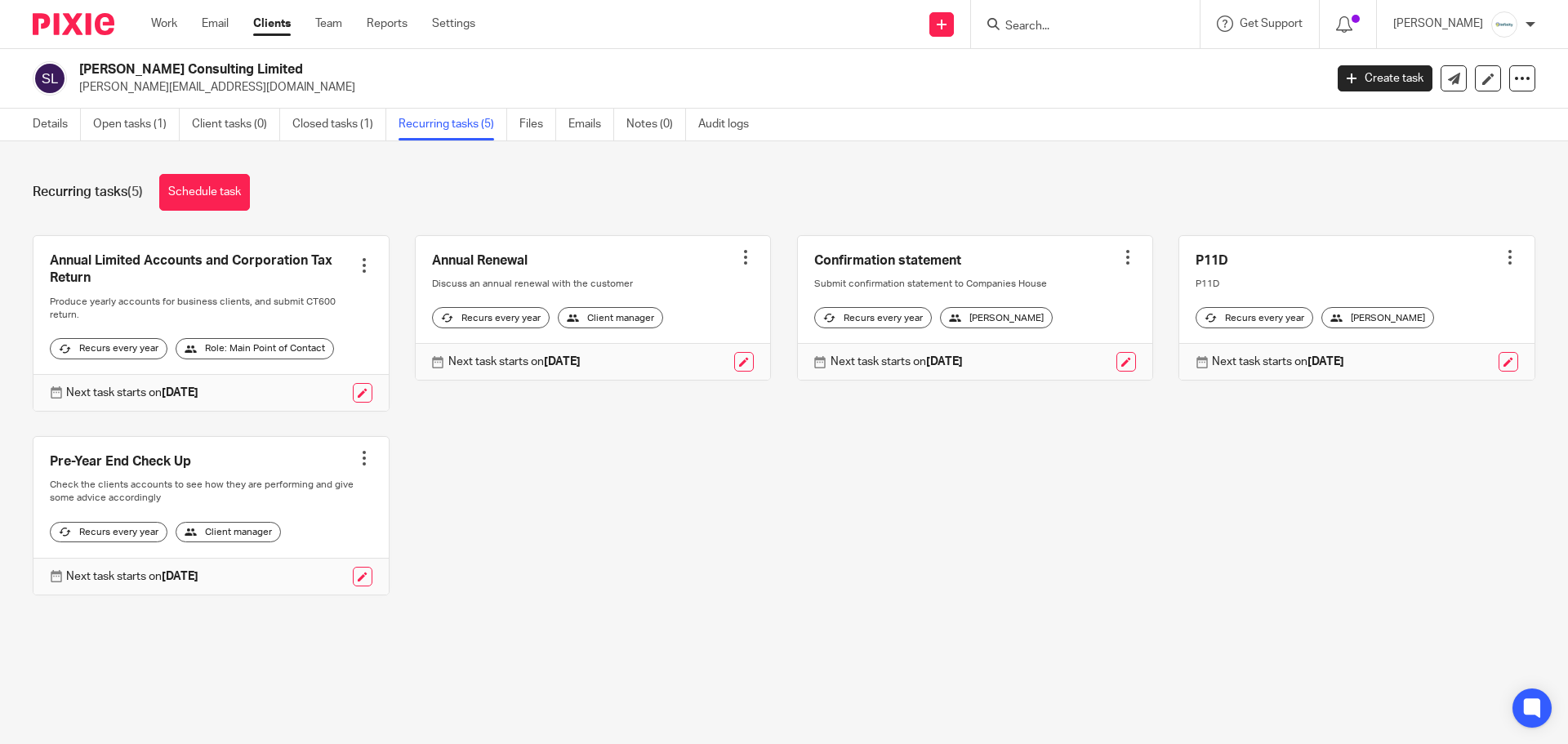
click at [1053, 20] on input "Search" at bounding box center [1076, 27] width 147 height 15
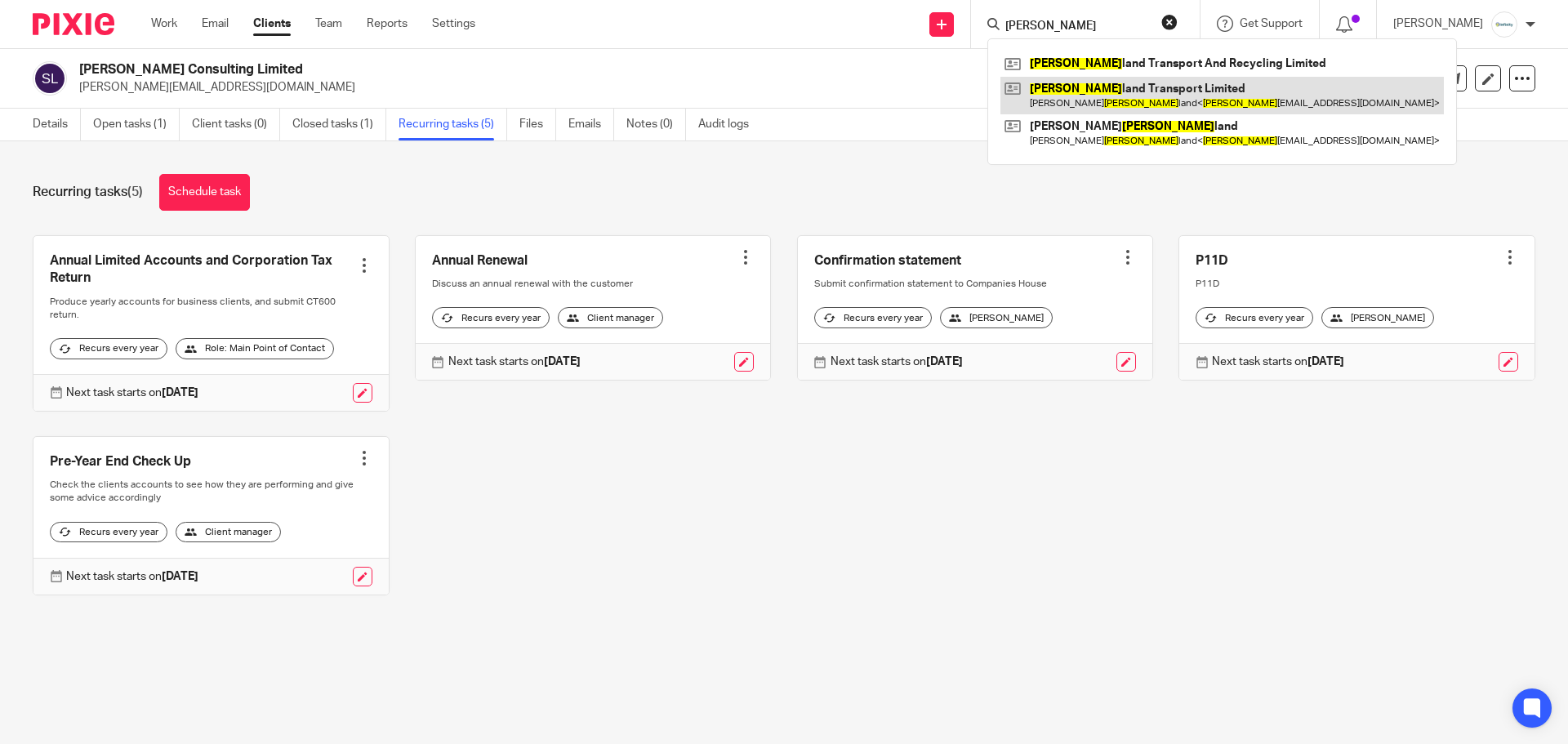
type input "strick"
click at [1121, 102] on link at bounding box center [1222, 96] width 443 height 37
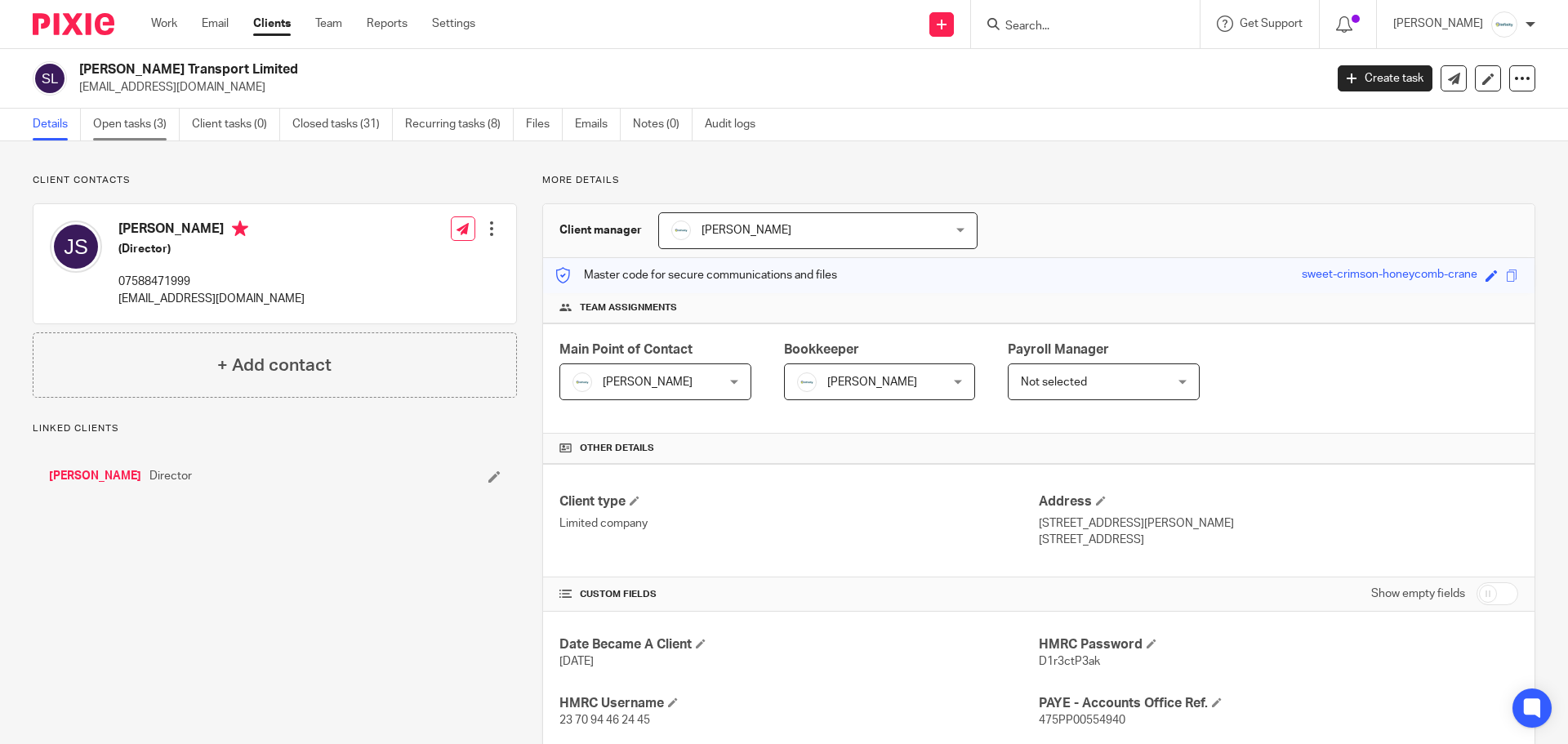
click at [141, 122] on link "Open tasks (3)" at bounding box center [136, 124] width 87 height 32
